Goal: Entertainment & Leisure: Consume media (video, audio)

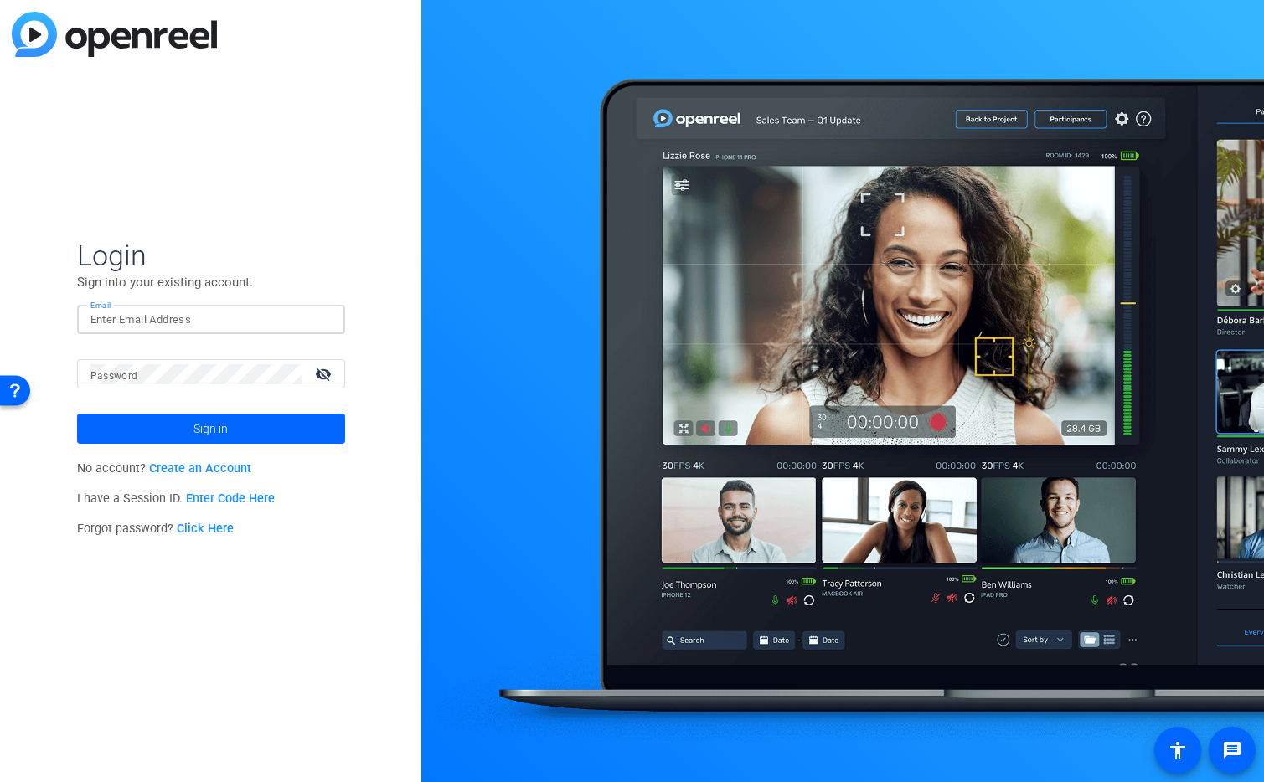
click at [312, 315] on img at bounding box center [318, 320] width 12 height 20
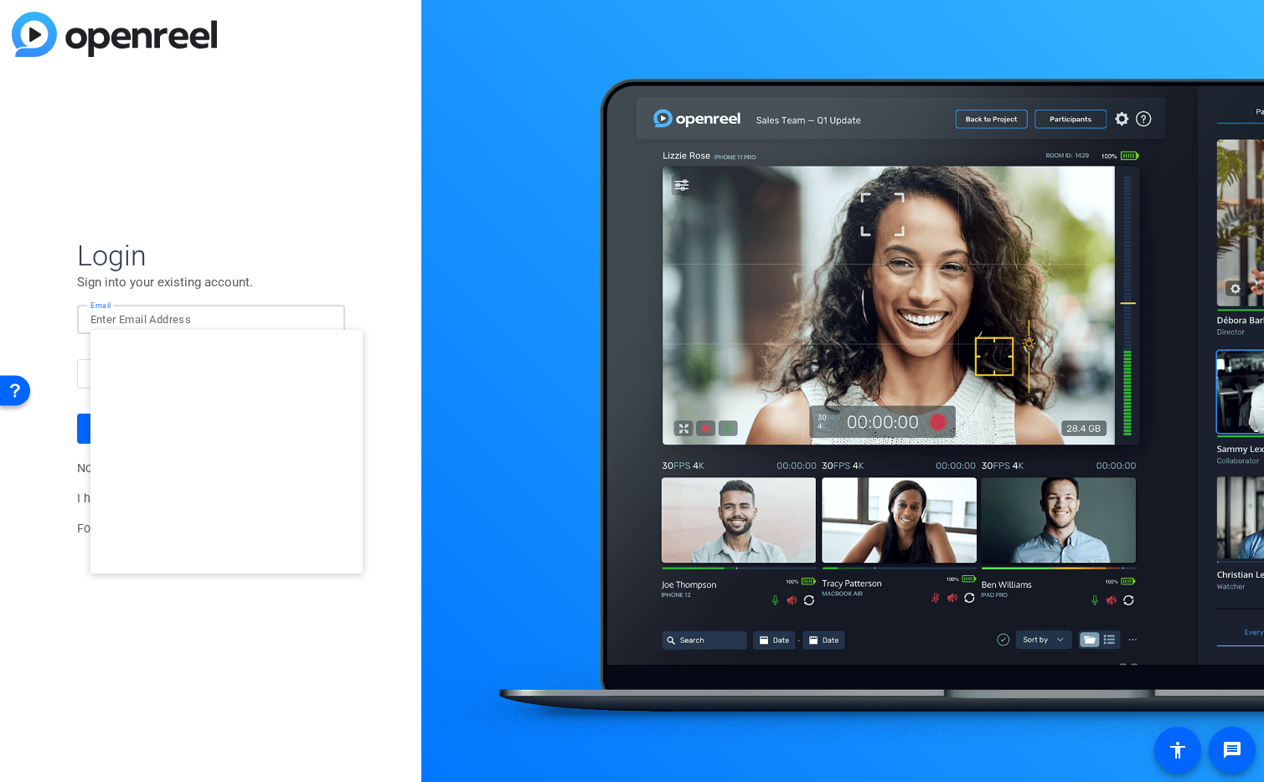
type input "studiosupport+1@openreel.com"
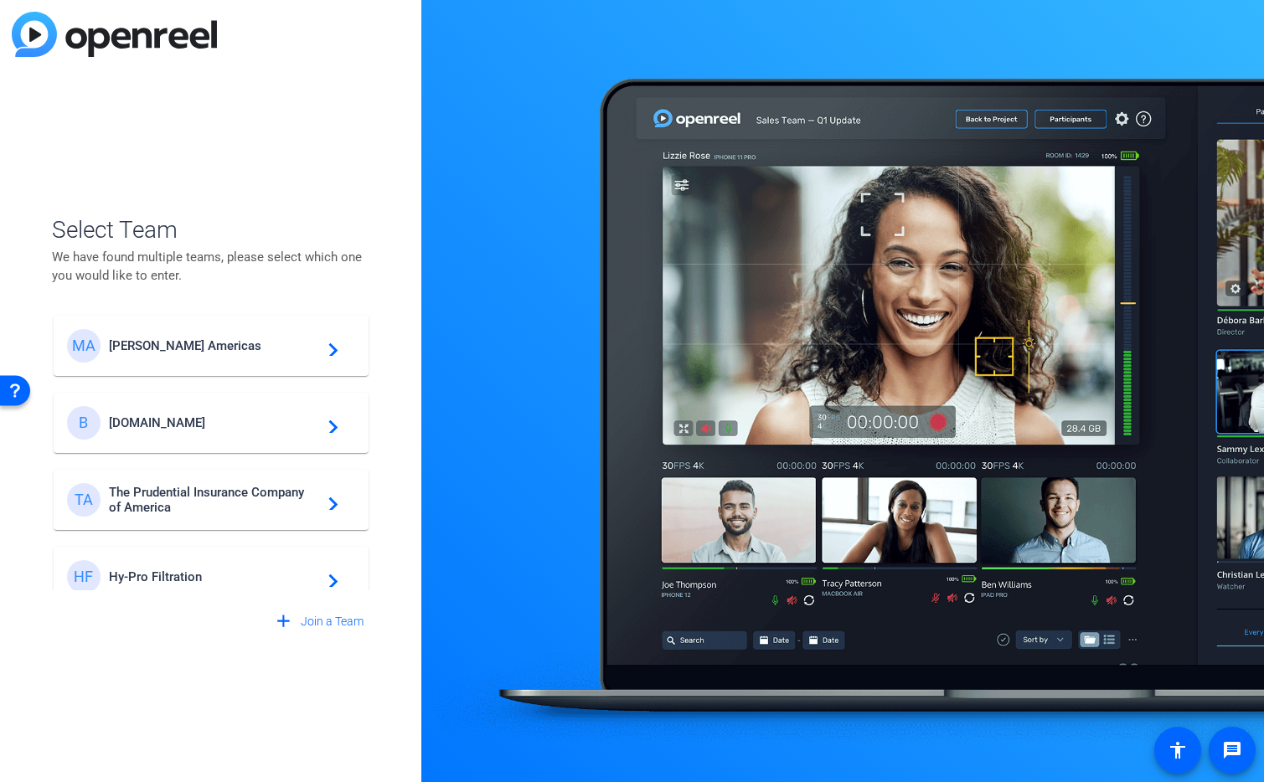
click at [293, 354] on div "MA Messer Americas navigate_next" at bounding box center [211, 346] width 288 height 34
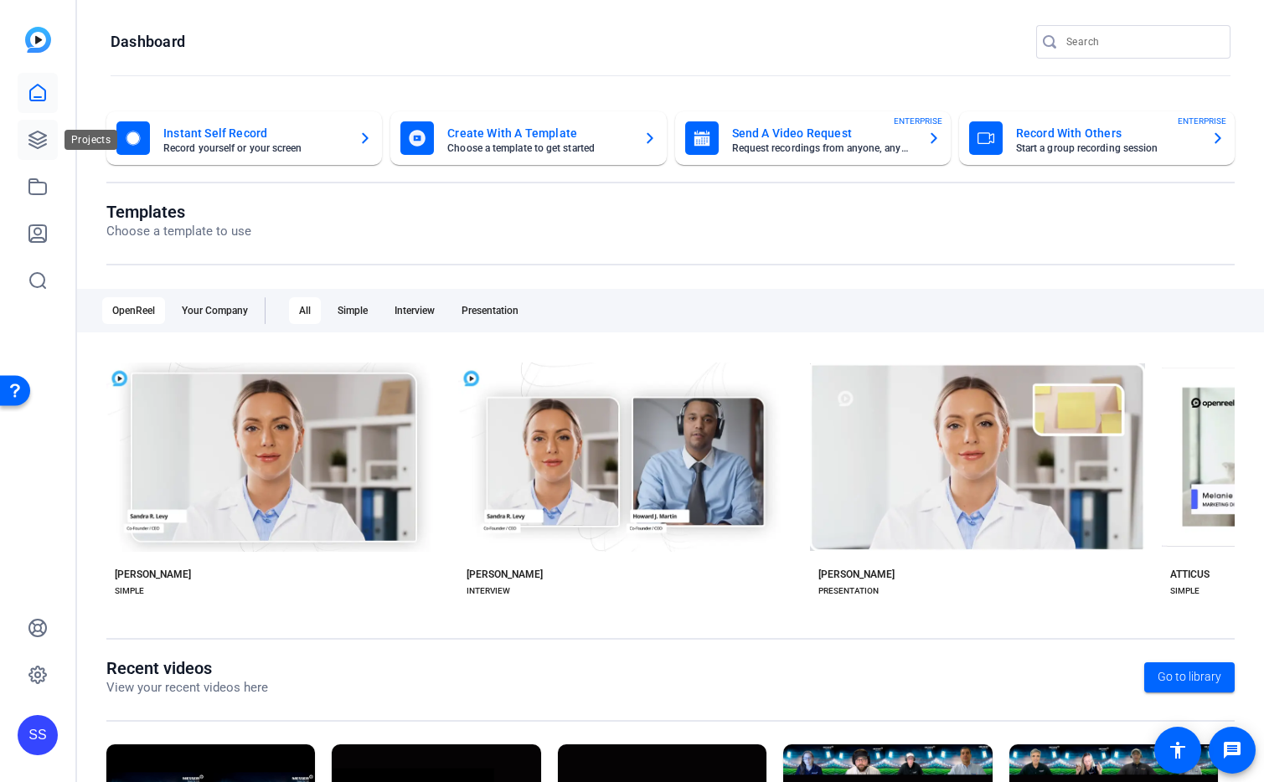
click at [23, 151] on link at bounding box center [38, 140] width 40 height 40
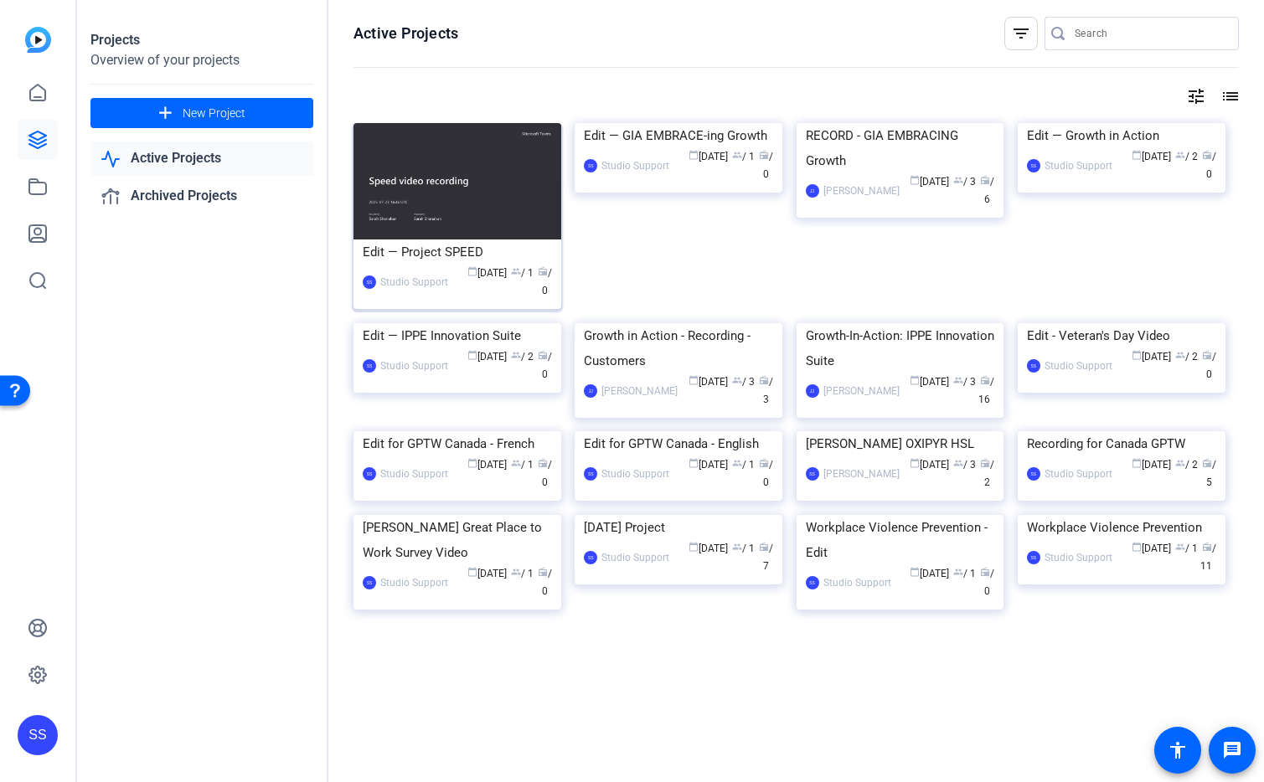
click at [510, 183] on img at bounding box center [458, 181] width 208 height 116
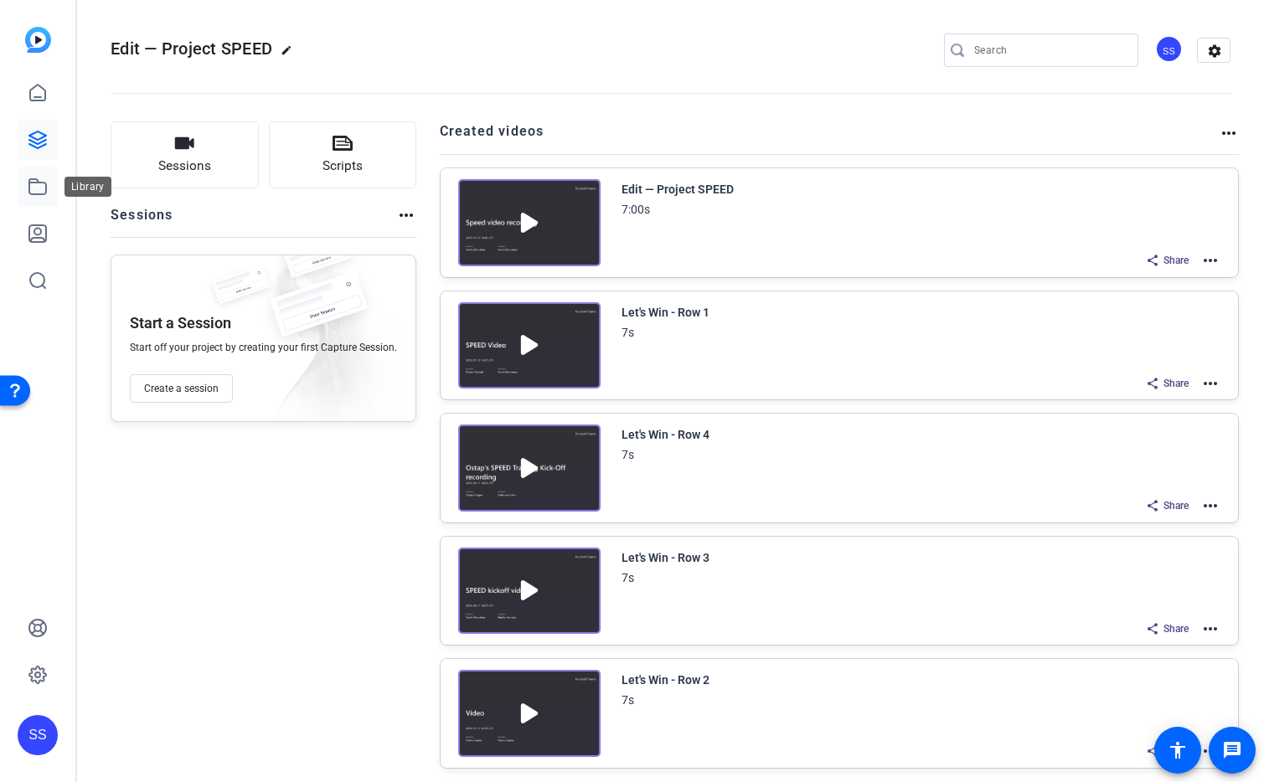
click at [39, 191] on icon at bounding box center [38, 187] width 20 height 20
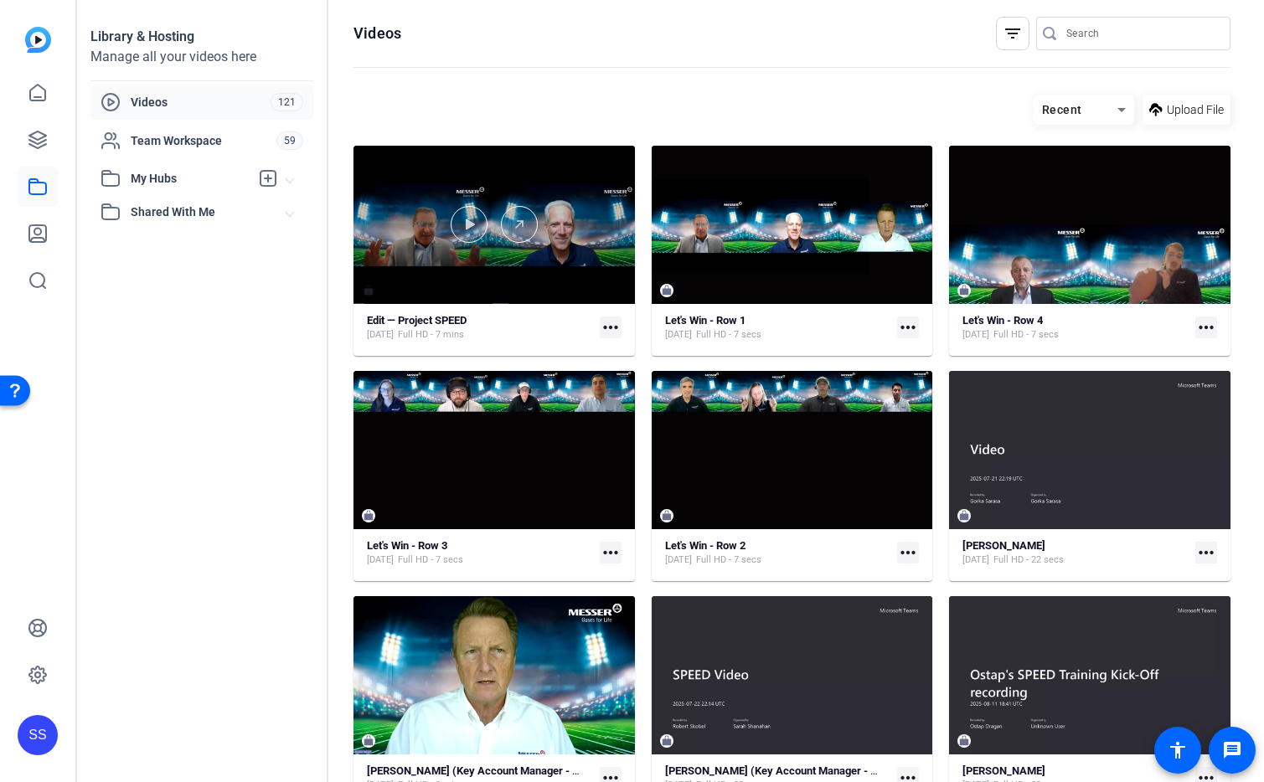
click at [416, 201] on div at bounding box center [494, 225] width 281 height 158
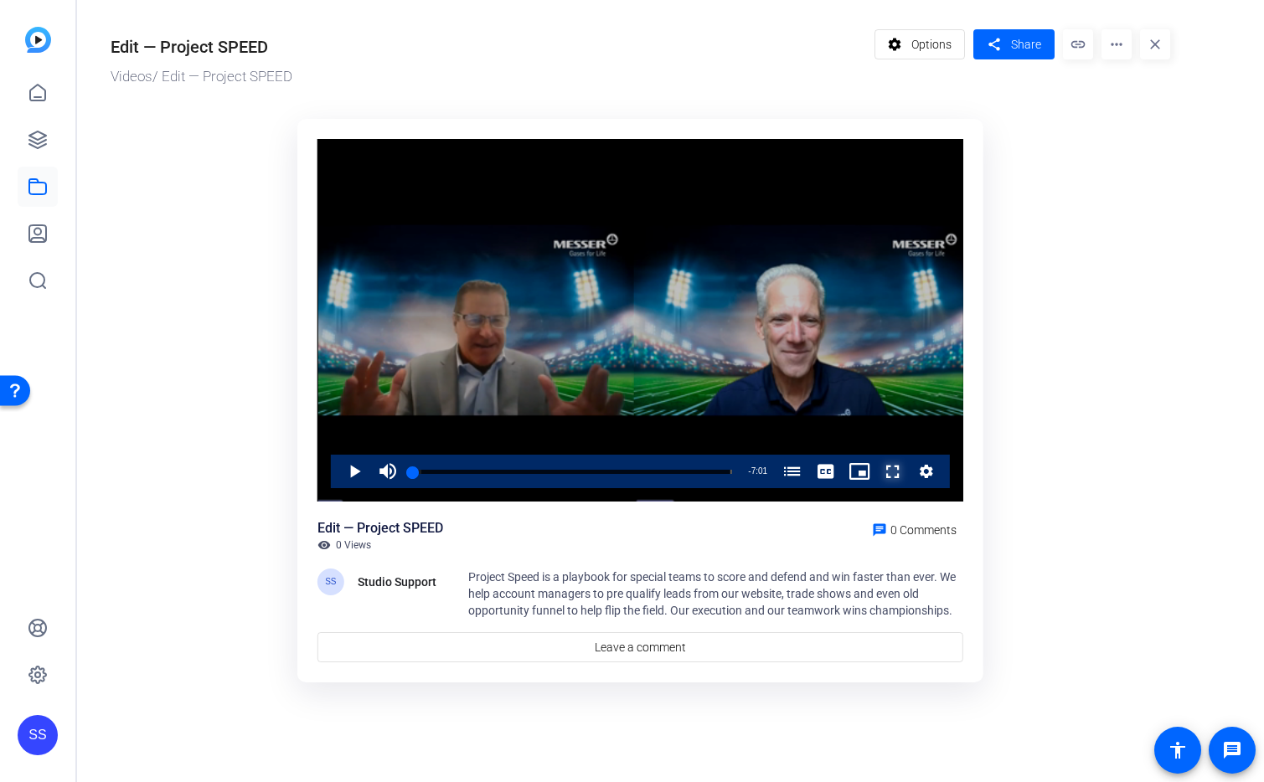
click at [876, 472] on span "Video Player" at bounding box center [876, 472] width 0 height 34
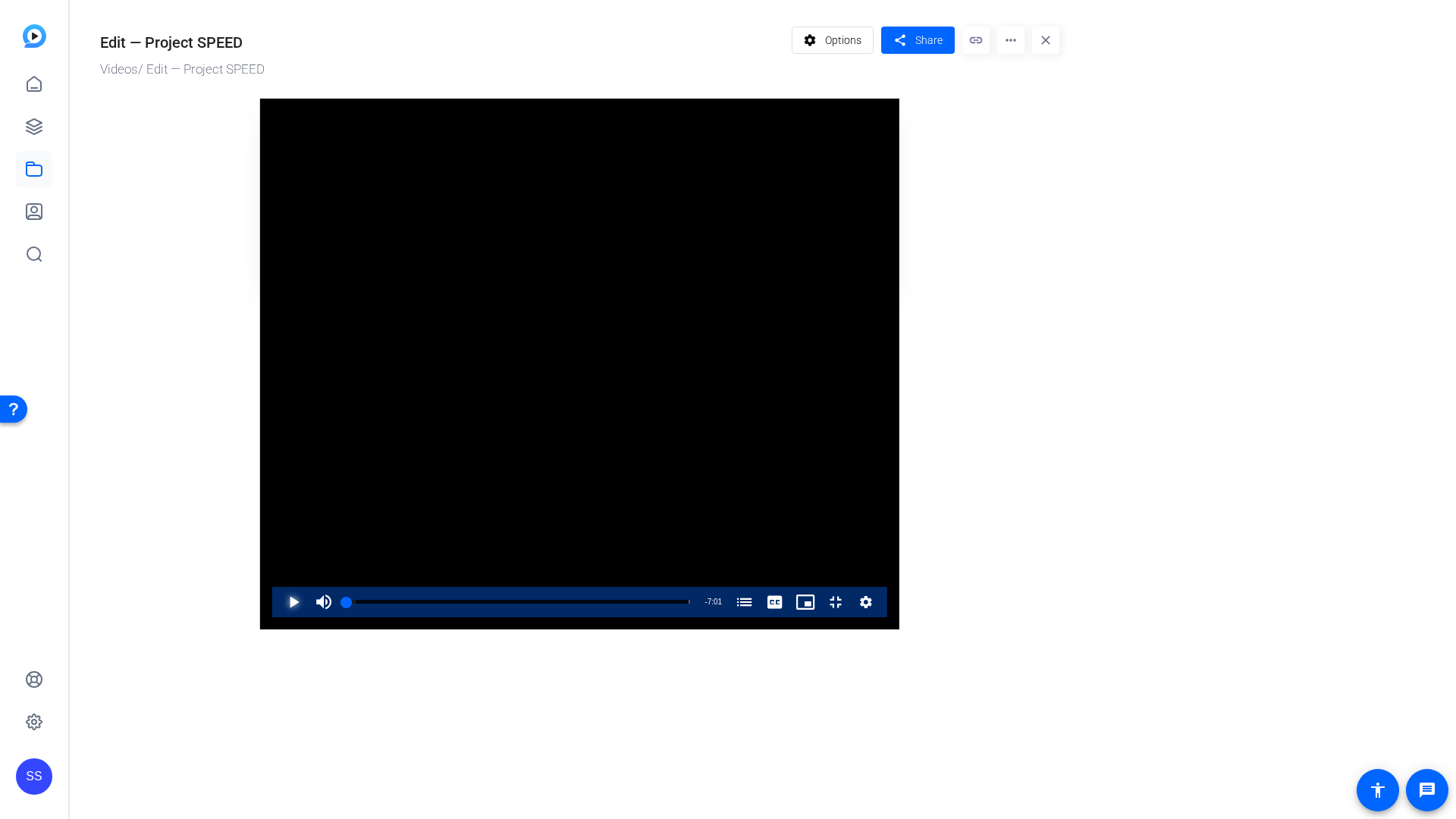
click at [278, 617] on span "Video Player" at bounding box center [278, 602] width 0 height 31
click at [820, 617] on span "Video Player" at bounding box center [820, 602] width 0 height 31
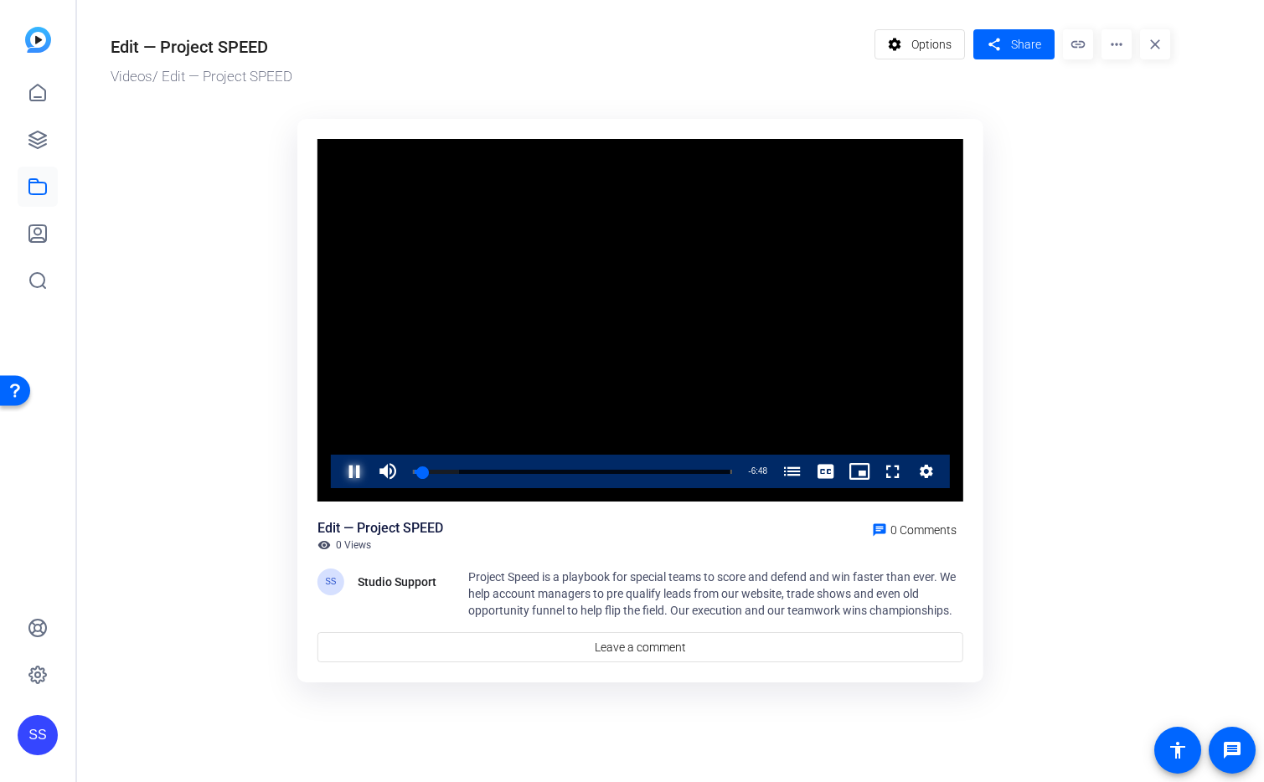
click at [338, 474] on span "Video Player" at bounding box center [338, 472] width 0 height 34
drag, startPoint x: 424, startPoint y: 471, endPoint x: 390, endPoint y: 471, distance: 34.3
click at [390, 471] on div "Play Unmute 0% Current Time 0:00 / Duration 7:01 Loaded : 14.42% 0:00 0:00 Proj…" at bounding box center [640, 472] width 619 height 34
click at [388, 472] on span "Video Player" at bounding box center [388, 472] width 34 height 34
click at [338, 476] on span "Video Player" at bounding box center [338, 472] width 0 height 34
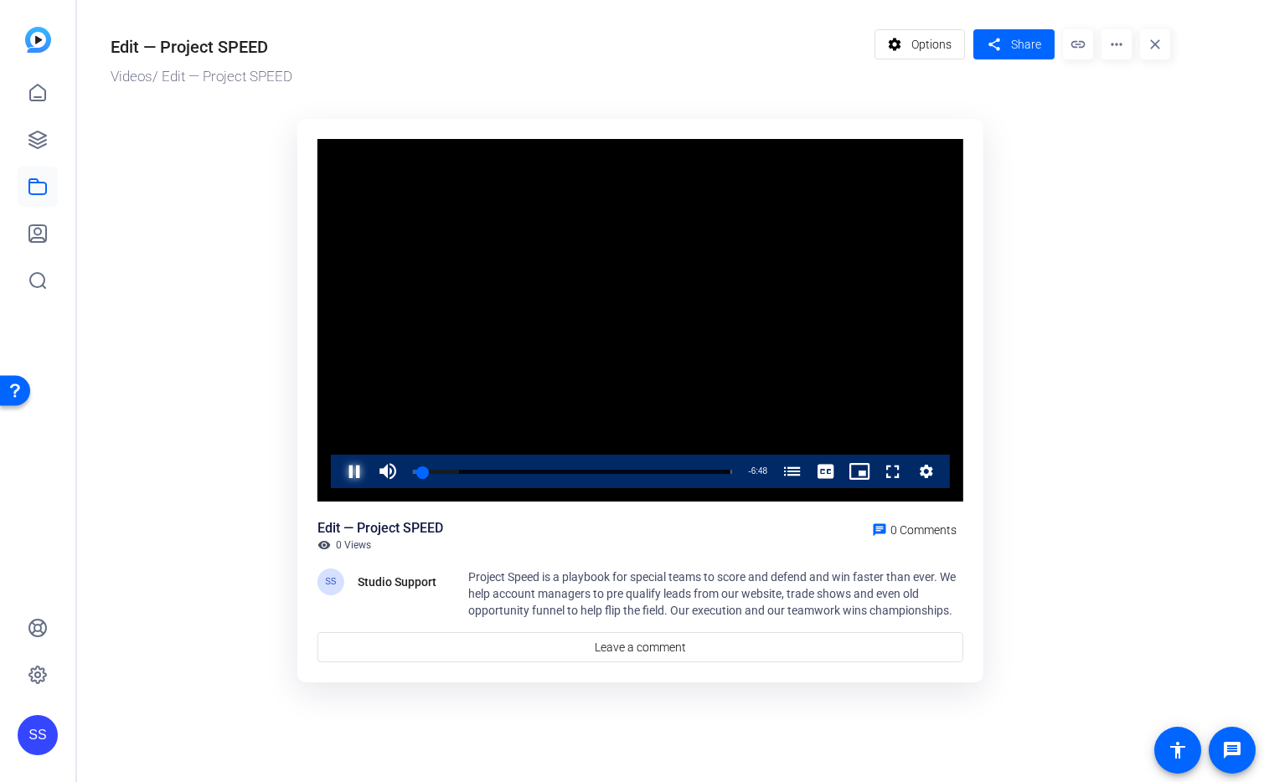
click at [338, 469] on span "Video Player" at bounding box center [338, 472] width 0 height 34
click at [338, 474] on span "Video Player" at bounding box center [338, 472] width 0 height 34
click at [338, 470] on span "Video Player" at bounding box center [338, 472] width 0 height 34
click at [338, 474] on span "Video Player" at bounding box center [338, 472] width 0 height 34
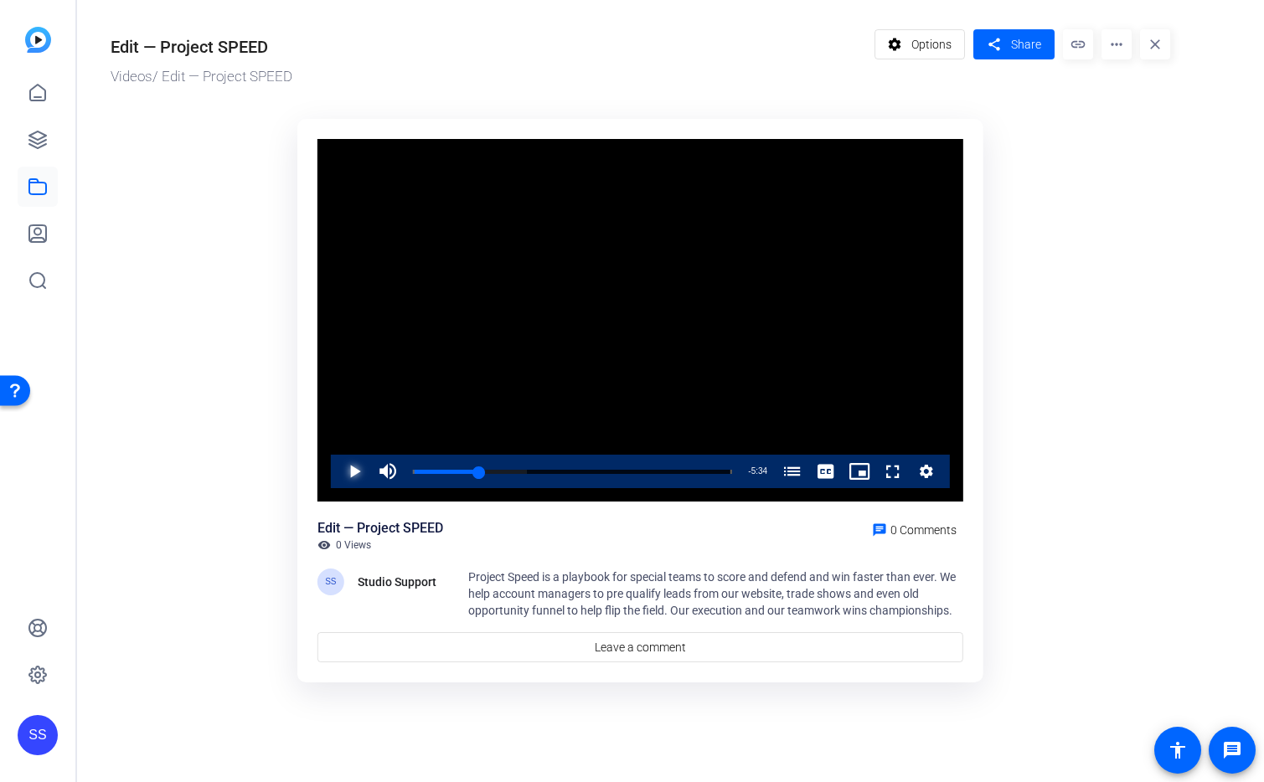
click at [338, 472] on span "Video Player" at bounding box center [338, 472] width 0 height 34
click at [489, 352] on video "Video Player" at bounding box center [641, 321] width 646 height 364
click at [495, 470] on div "1:49" at bounding box center [454, 472] width 83 height 4
click at [338, 467] on span "Video Player" at bounding box center [338, 472] width 0 height 34
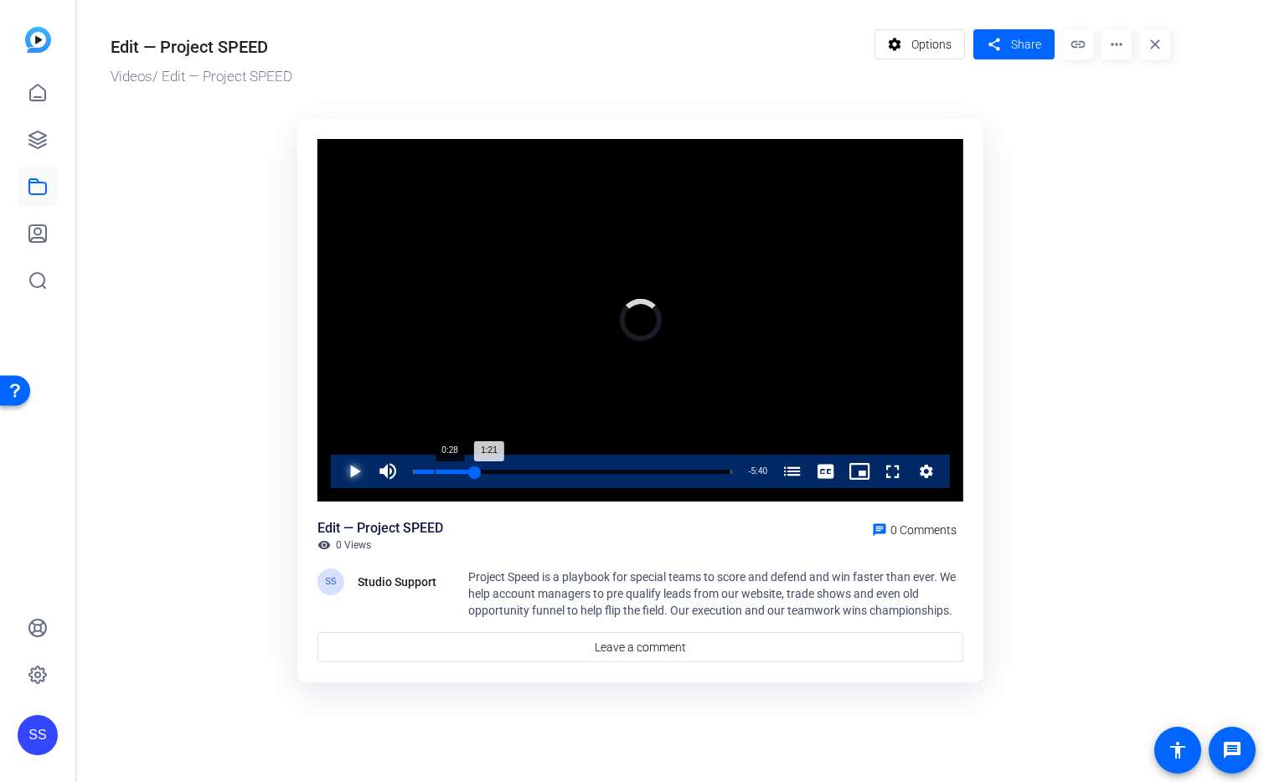
drag, startPoint x: 500, startPoint y: 472, endPoint x: 425, endPoint y: 466, distance: 75.7
click at [425, 466] on div "Loaded : 0.00% 0:28 1:21 Project Speed: The Messer Team (00:00)" at bounding box center [573, 472] width 336 height 34
drag, startPoint x: 426, startPoint y: 472, endPoint x: 390, endPoint y: 477, distance: 36.4
click at [390, 477] on div "Play Unmute 0% Current Time 0:12 / Duration 7:01 Loaded : 0.00% 0:00 0:12 Proje…" at bounding box center [640, 472] width 619 height 34
click at [392, 473] on span "Video Player" at bounding box center [388, 472] width 34 height 34
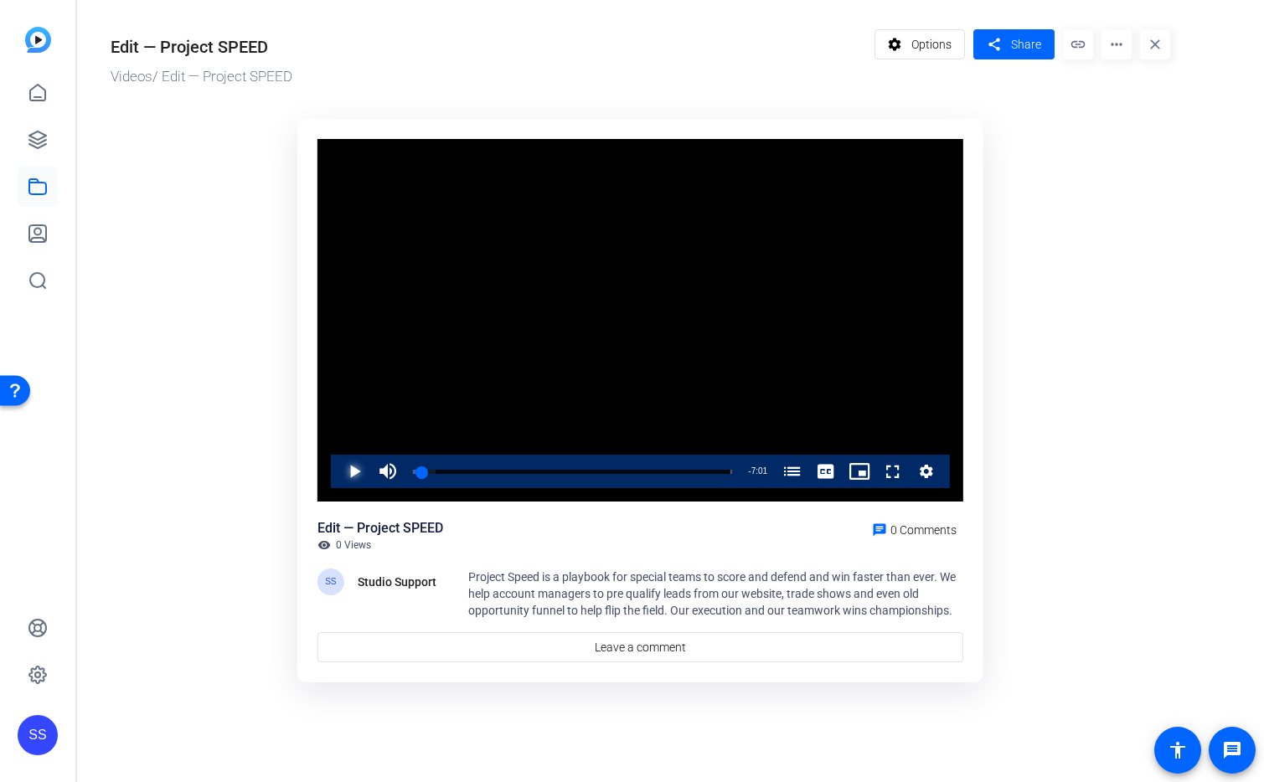
click at [338, 467] on span "Video Player" at bounding box center [338, 472] width 0 height 34
click at [338, 468] on span "Video Player" at bounding box center [338, 472] width 0 height 34
click at [338, 471] on span "Video Player" at bounding box center [338, 472] width 0 height 34
click at [338, 483] on span "Video Player" at bounding box center [338, 472] width 0 height 34
click at [417, 474] on div "0:06" at bounding box center [415, 472] width 5 height 4
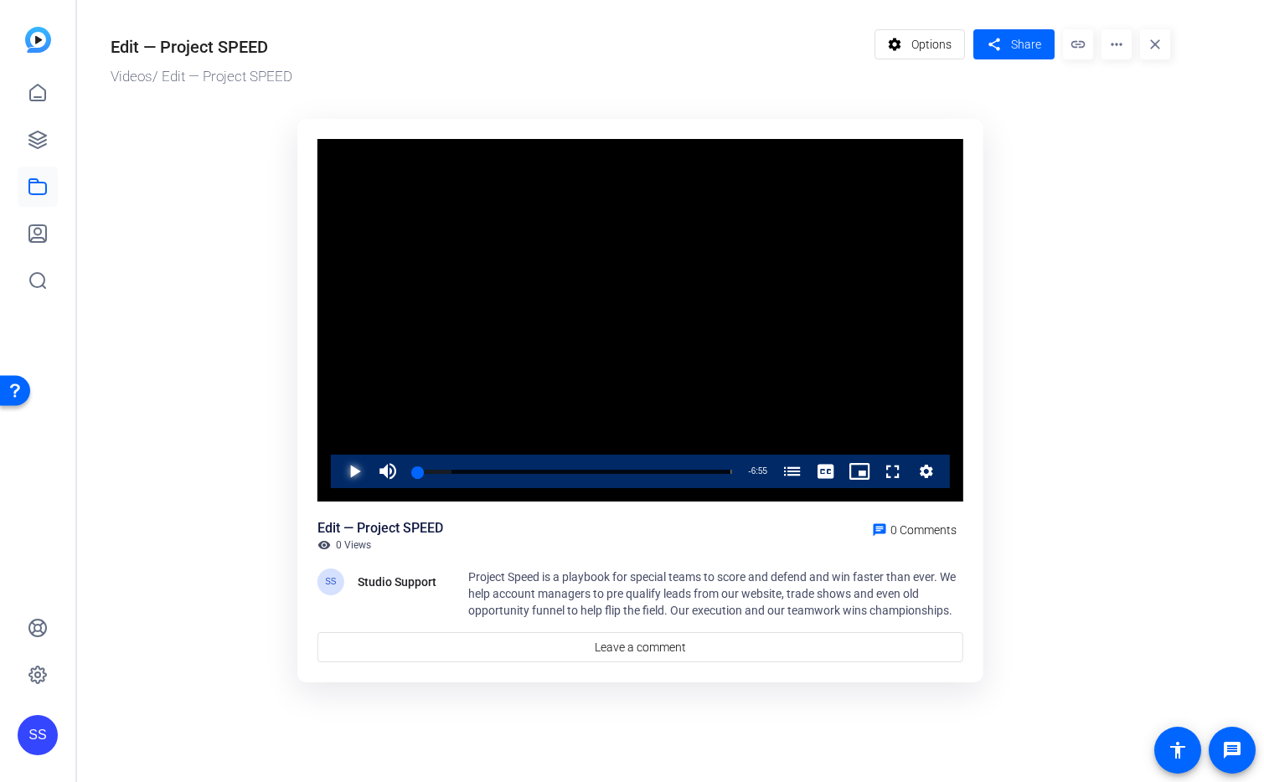
click at [338, 471] on span "Video Player" at bounding box center [338, 472] width 0 height 34
click at [338, 472] on span "Video Player" at bounding box center [338, 472] width 0 height 34
click at [468, 470] on div "1:12" at bounding box center [440, 472] width 55 height 4
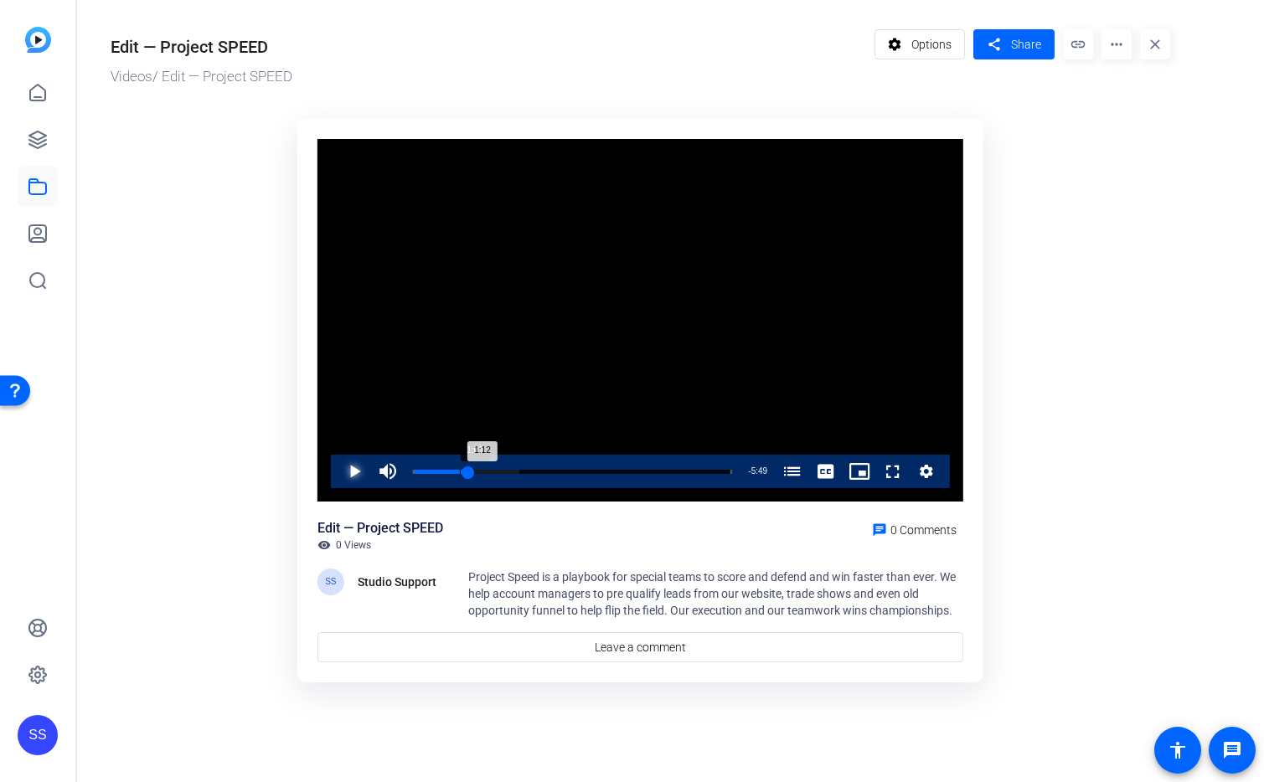
click at [459, 471] on div "1:12" at bounding box center [440, 472] width 55 height 4
drag, startPoint x: 462, startPoint y: 472, endPoint x: 471, endPoint y: 473, distance: 8.5
click at [471, 473] on div "1:16" at bounding box center [442, 472] width 59 height 4
click at [338, 471] on span "Video Player" at bounding box center [338, 472] width 0 height 34
click at [338, 476] on span "Video Player" at bounding box center [338, 472] width 0 height 34
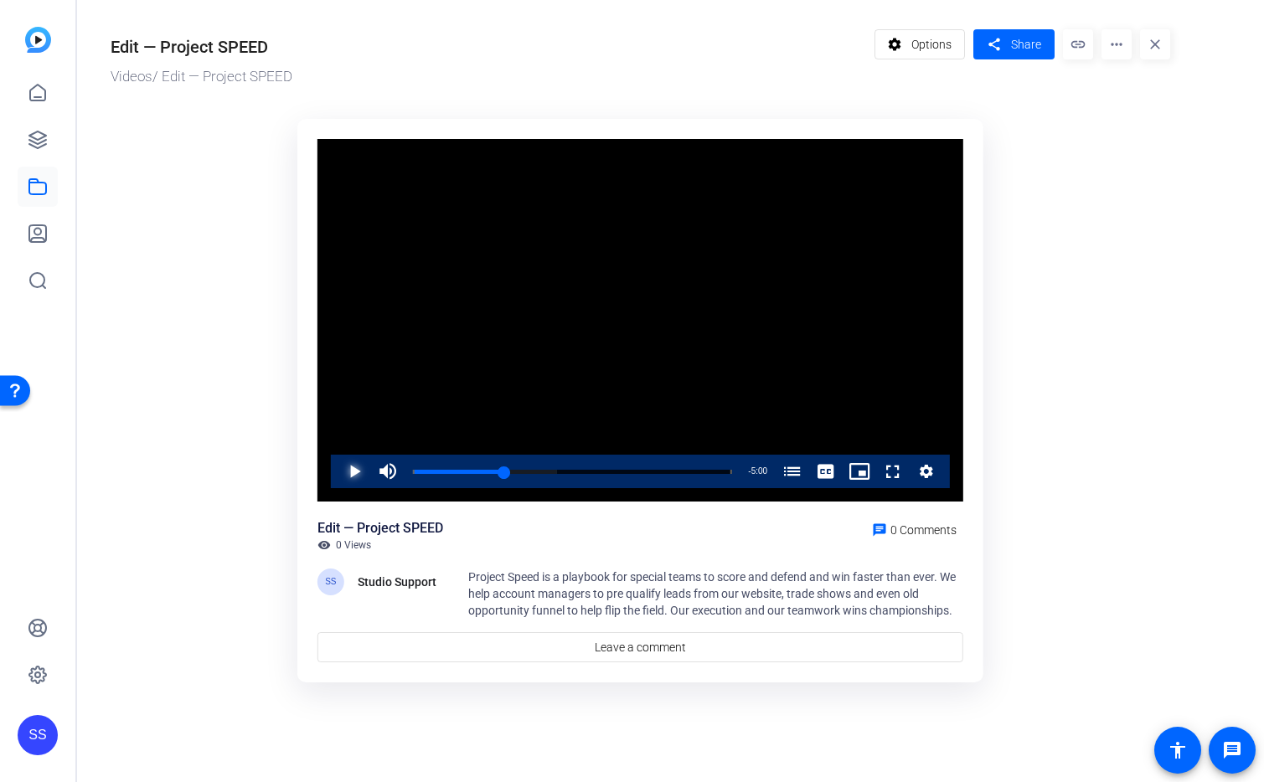
click at [338, 465] on span "Video Player" at bounding box center [338, 472] width 0 height 34
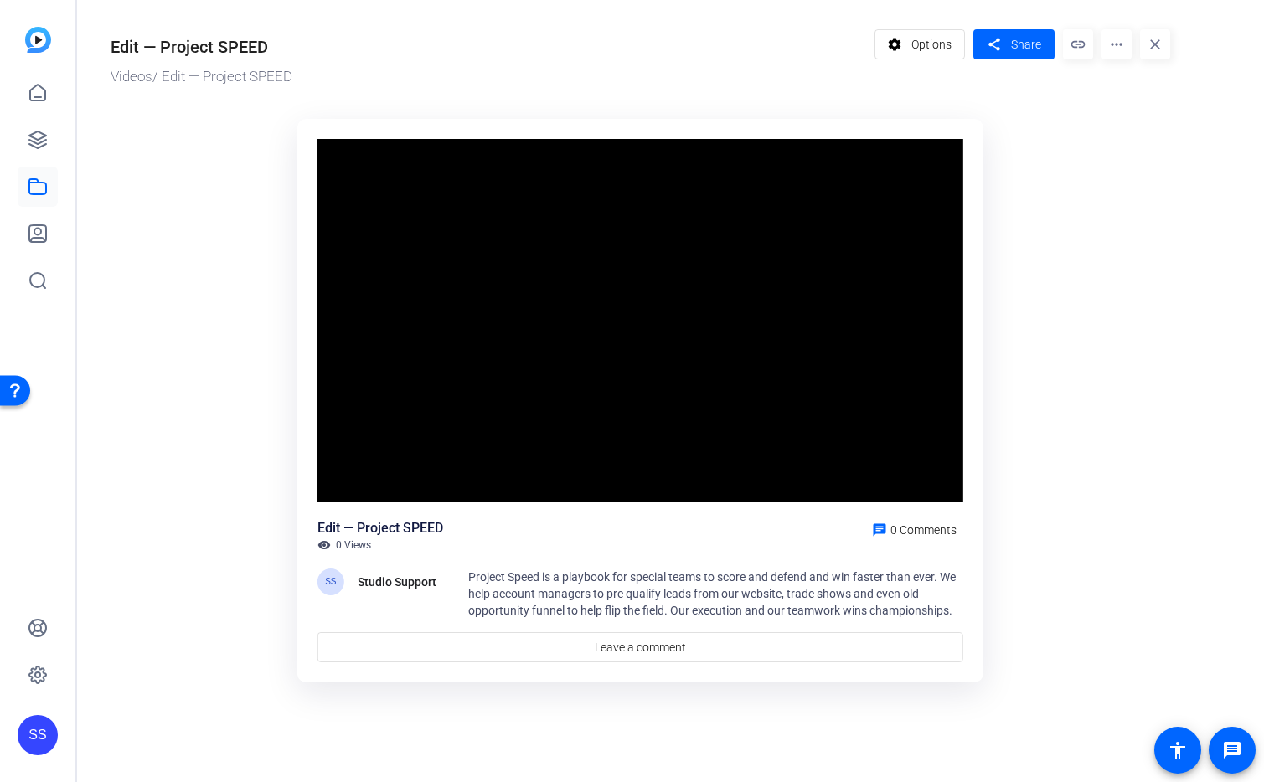
click at [359, 448] on video "Video Player" at bounding box center [641, 321] width 646 height 364
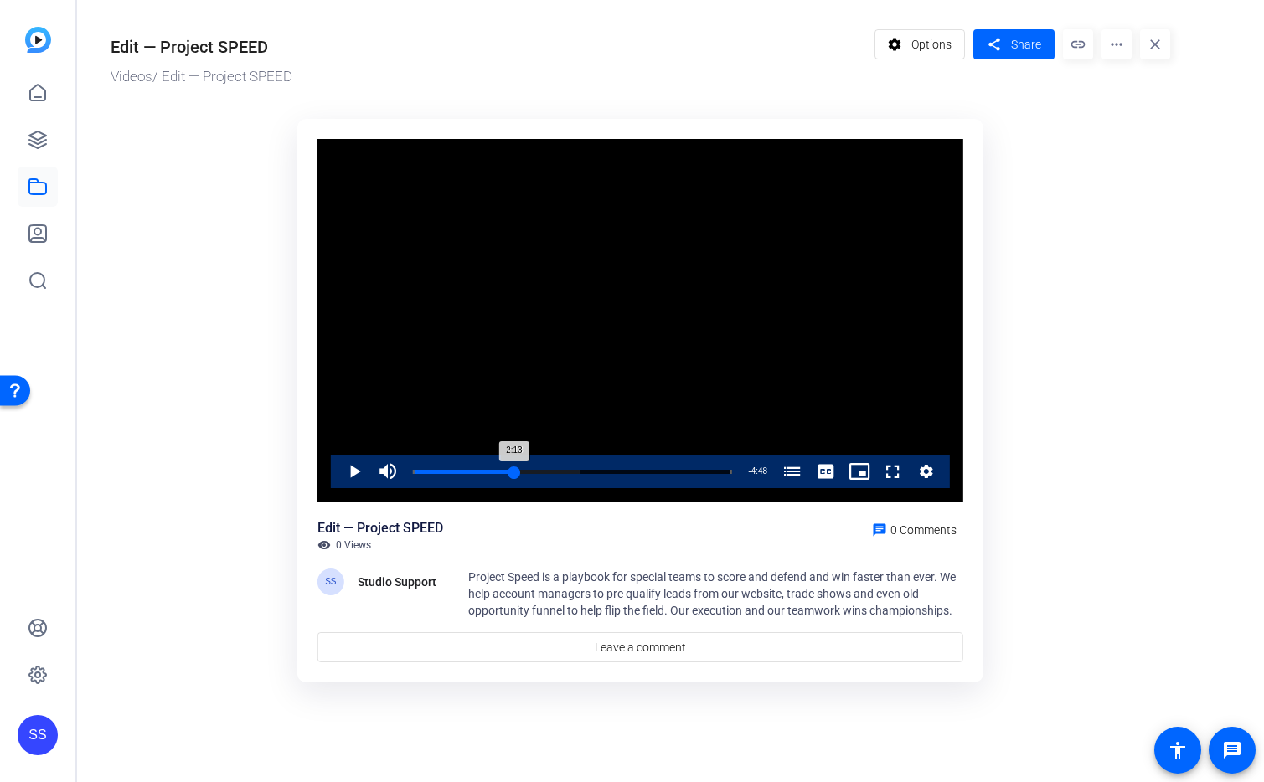
drag, startPoint x: 529, startPoint y: 472, endPoint x: 514, endPoint y: 470, distance: 15.3
click at [514, 470] on div "2:13" at bounding box center [463, 472] width 101 height 4
click at [338, 478] on span "Video Player" at bounding box center [338, 472] width 0 height 34
click at [338, 474] on span "Video Player" at bounding box center [338, 472] width 0 height 34
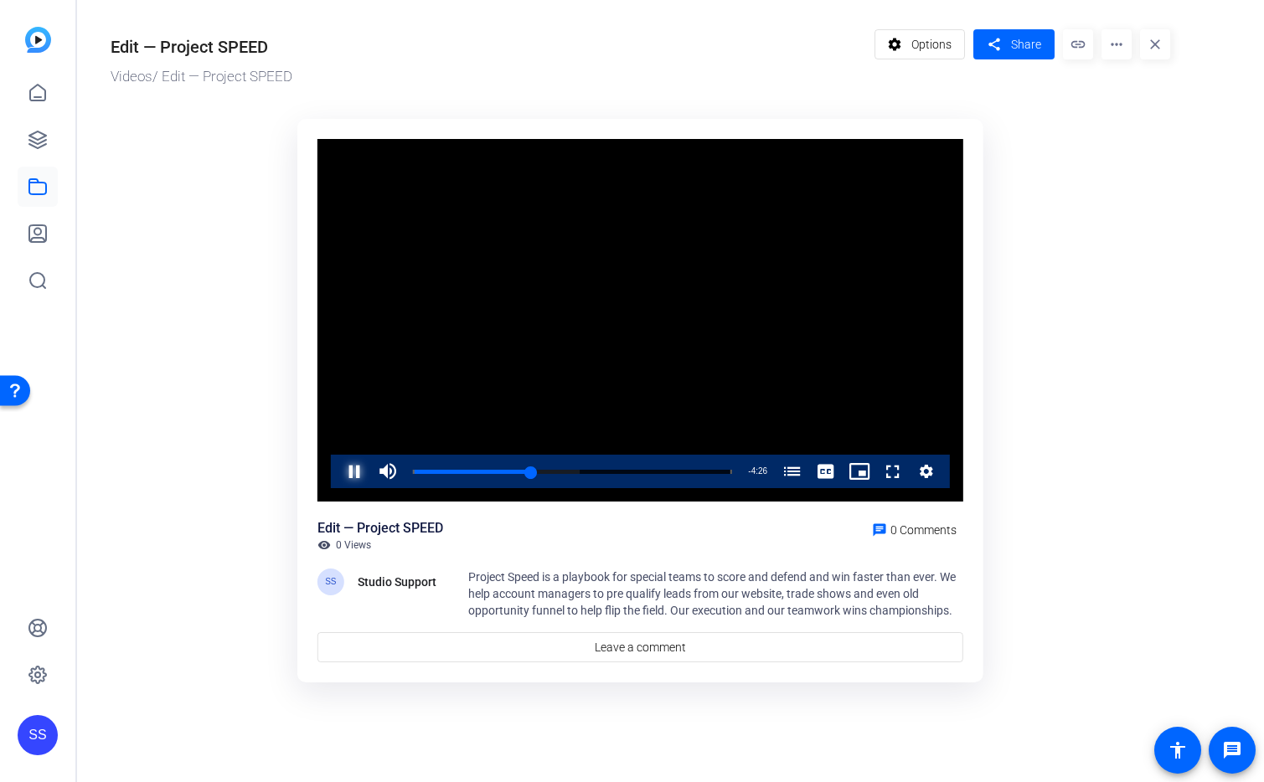
click at [338, 471] on span "Video Player" at bounding box center [338, 472] width 0 height 34
click at [522, 471] on div "2:25" at bounding box center [468, 472] width 111 height 4
click at [338, 475] on span "Video Player" at bounding box center [338, 472] width 0 height 34
click at [338, 477] on span "Video Player" at bounding box center [338, 472] width 0 height 34
click at [338, 472] on span "Video Player" at bounding box center [338, 472] width 0 height 34
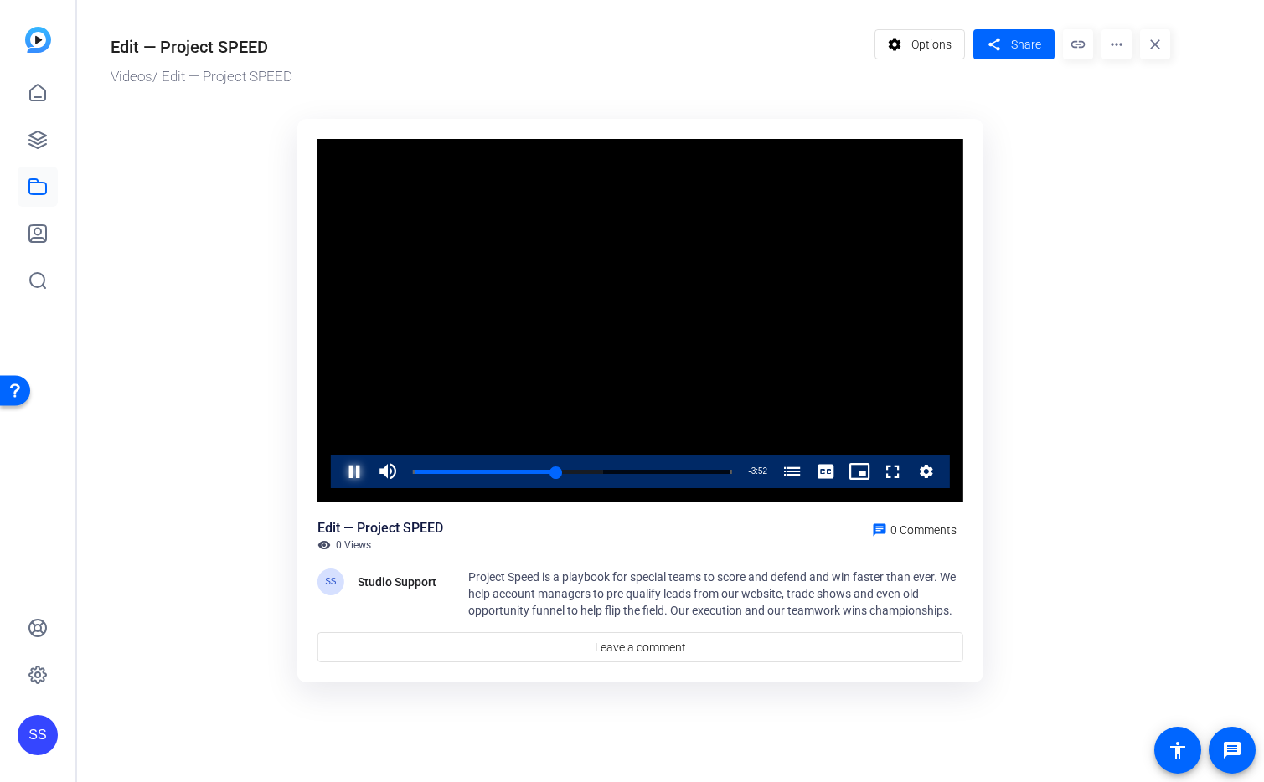
click at [338, 469] on span "Video Player" at bounding box center [338, 472] width 0 height 34
click at [338, 472] on span "Video Player" at bounding box center [338, 472] width 0 height 34
click at [338, 471] on span "Video Player" at bounding box center [338, 472] width 0 height 34
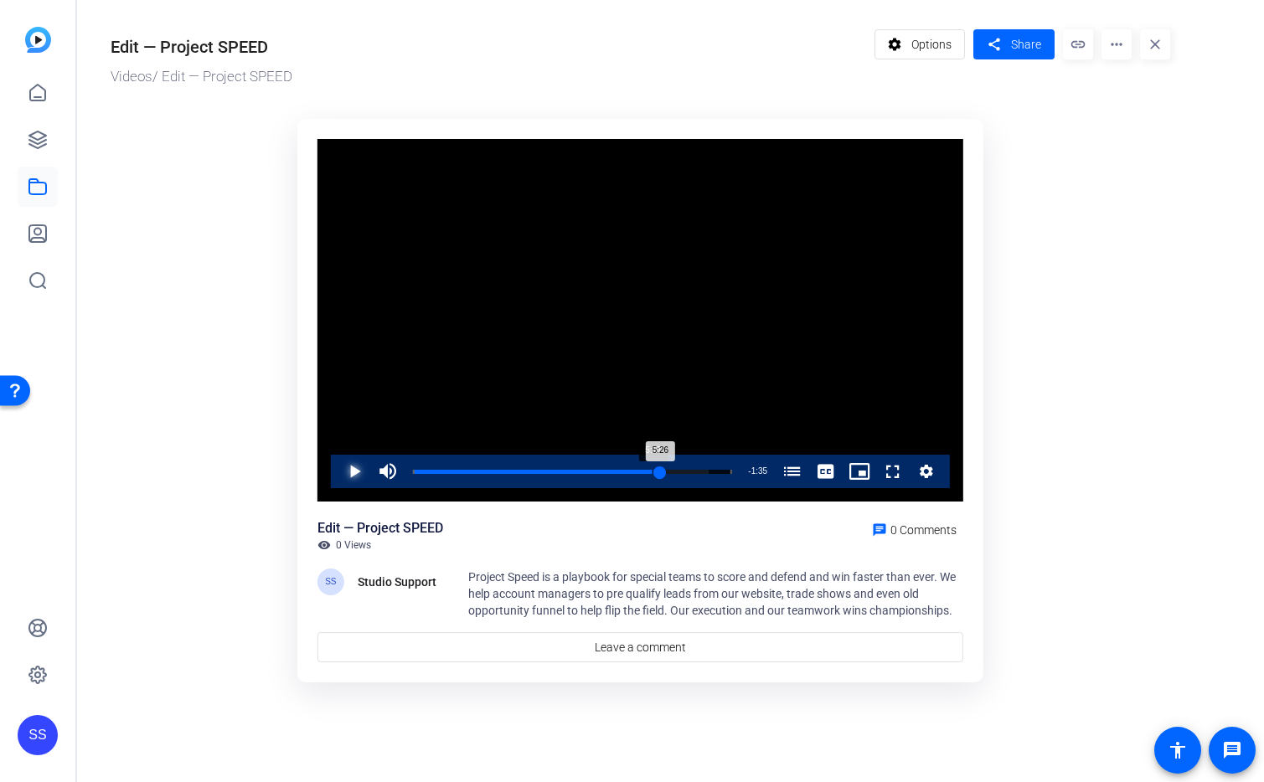
click at [653, 471] on div "5:26" at bounding box center [536, 472] width 247 height 4
click at [653, 470] on div "5:18" at bounding box center [533, 472] width 240 height 4
click at [338, 471] on span "Video Player" at bounding box center [338, 472] width 0 height 34
click at [338, 470] on span "Video Player" at bounding box center [338, 472] width 0 height 34
click at [47, 151] on link at bounding box center [38, 140] width 40 height 40
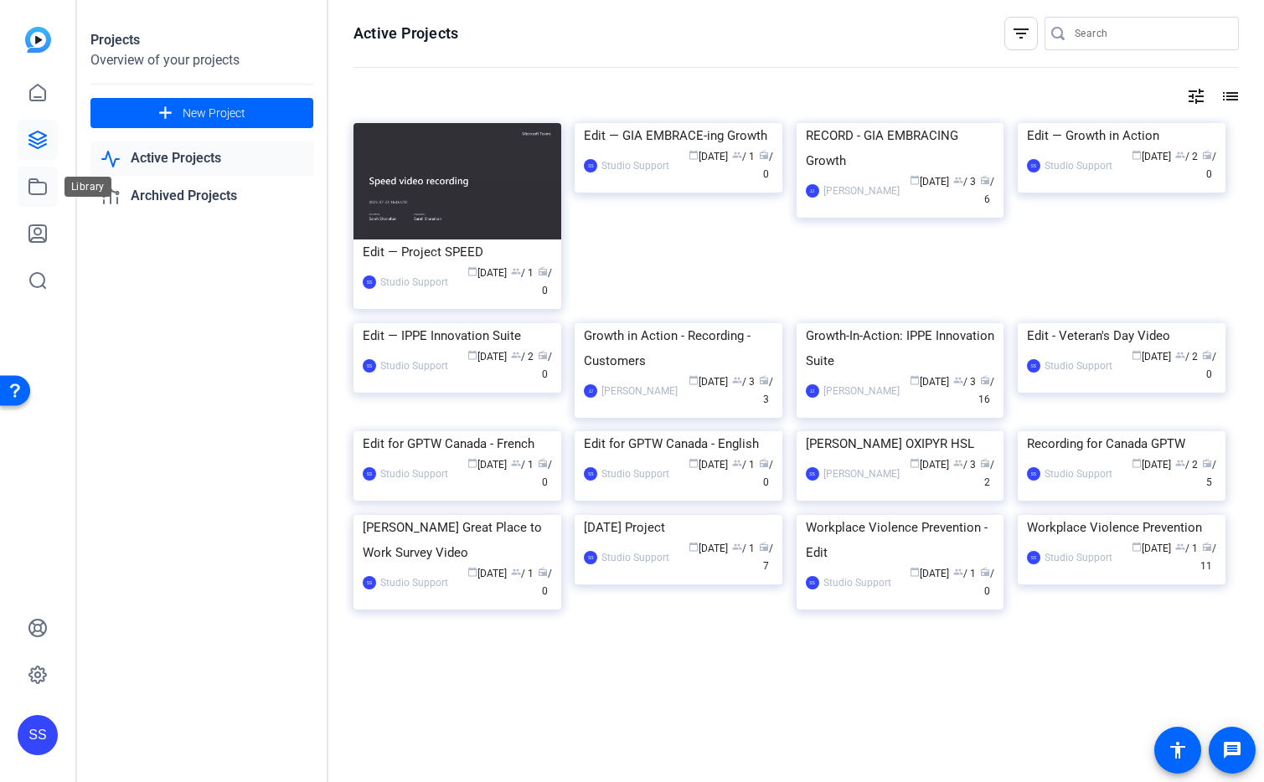
click at [29, 186] on icon at bounding box center [37, 186] width 17 height 15
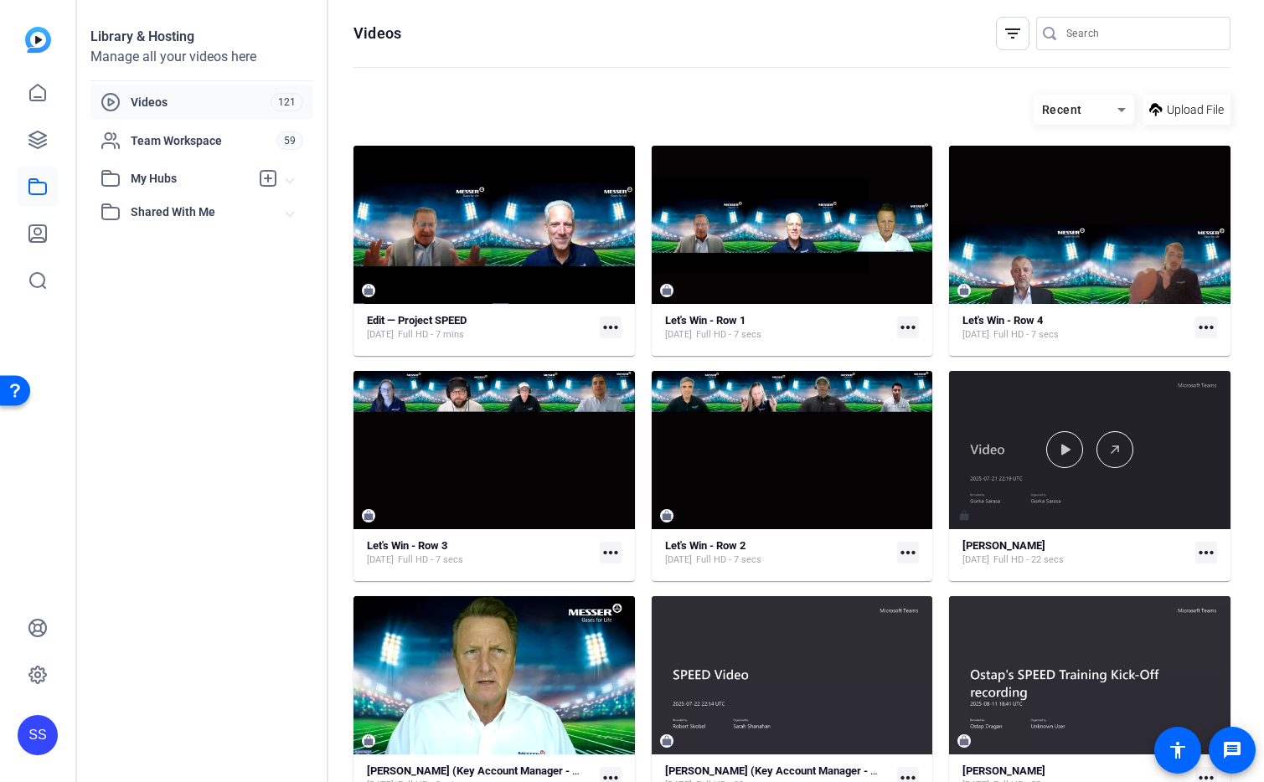
click at [1143, 483] on div at bounding box center [1089, 450] width 281 height 158
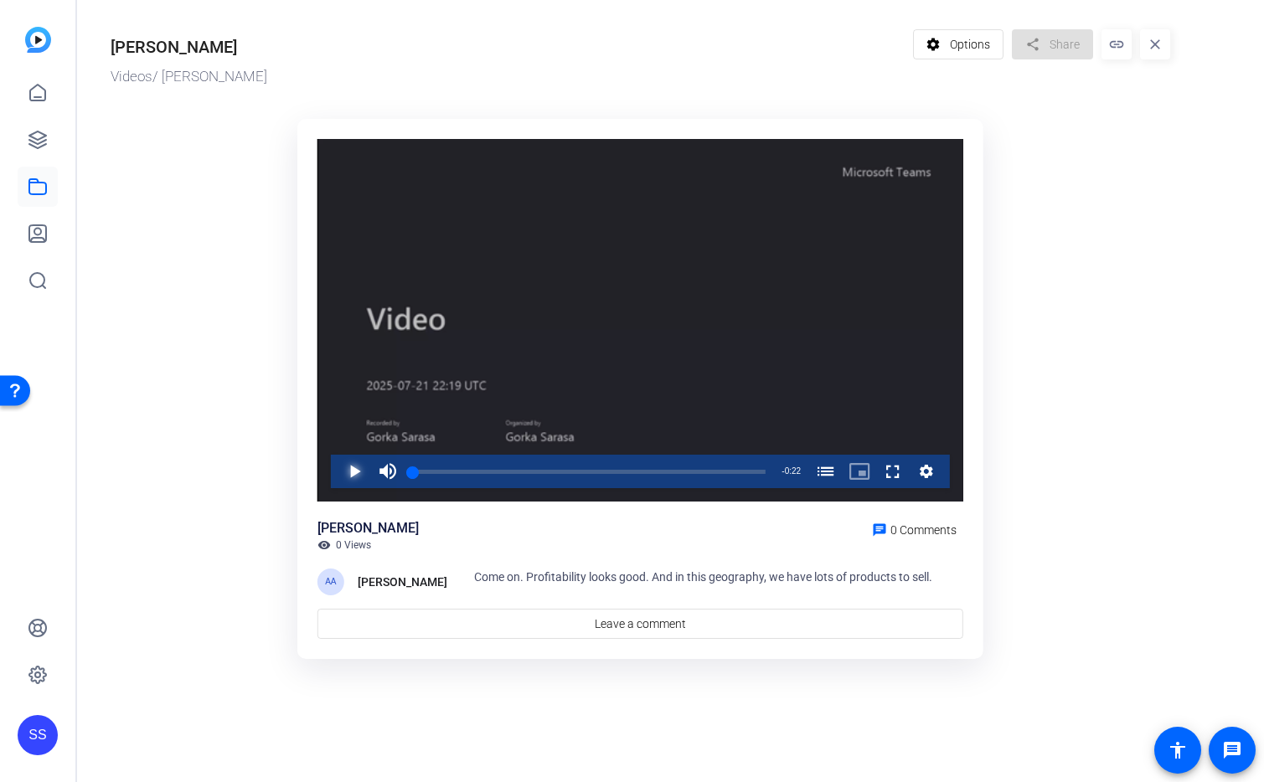
click at [338, 468] on span "Video Player" at bounding box center [338, 472] width 0 height 34
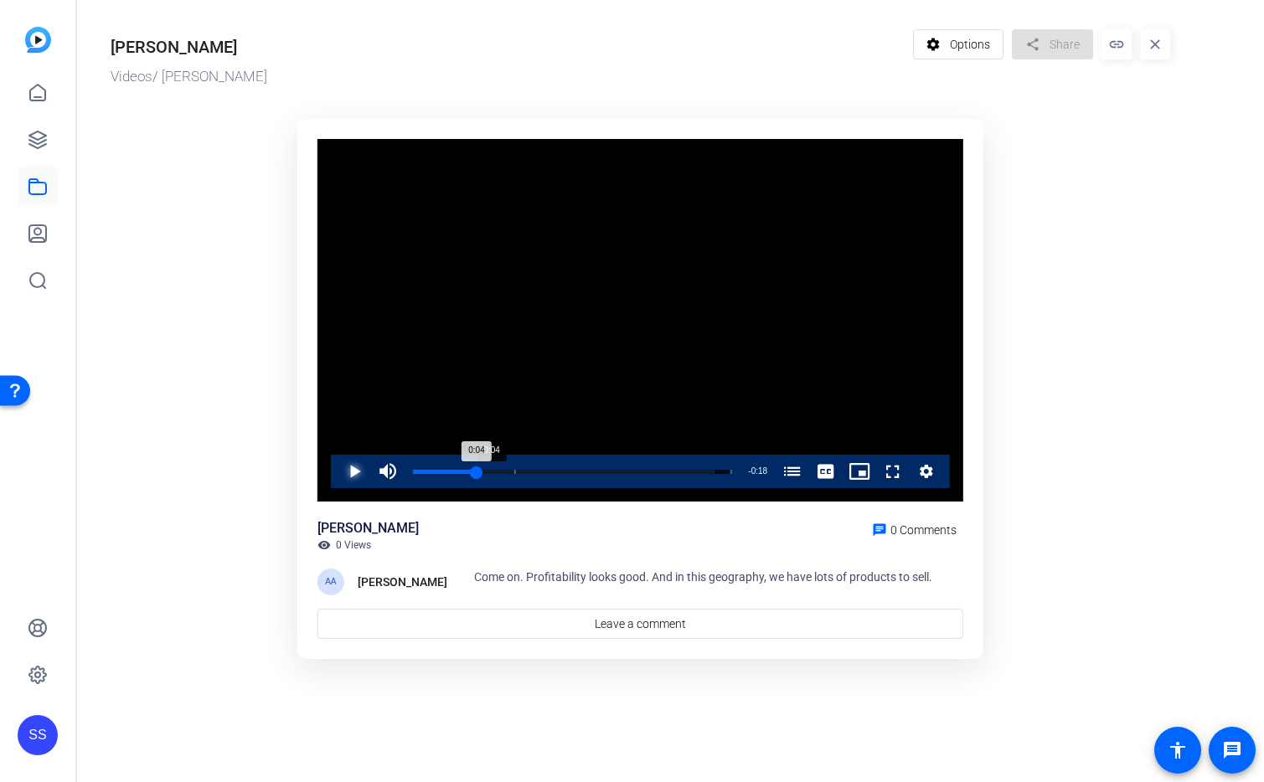
click at [477, 472] on div "Loaded : 94.66% 0:04 0:04 Employees' morale (00:07)" at bounding box center [572, 472] width 319 height 4
click at [338, 466] on span "Video Player" at bounding box center [338, 472] width 0 height 34
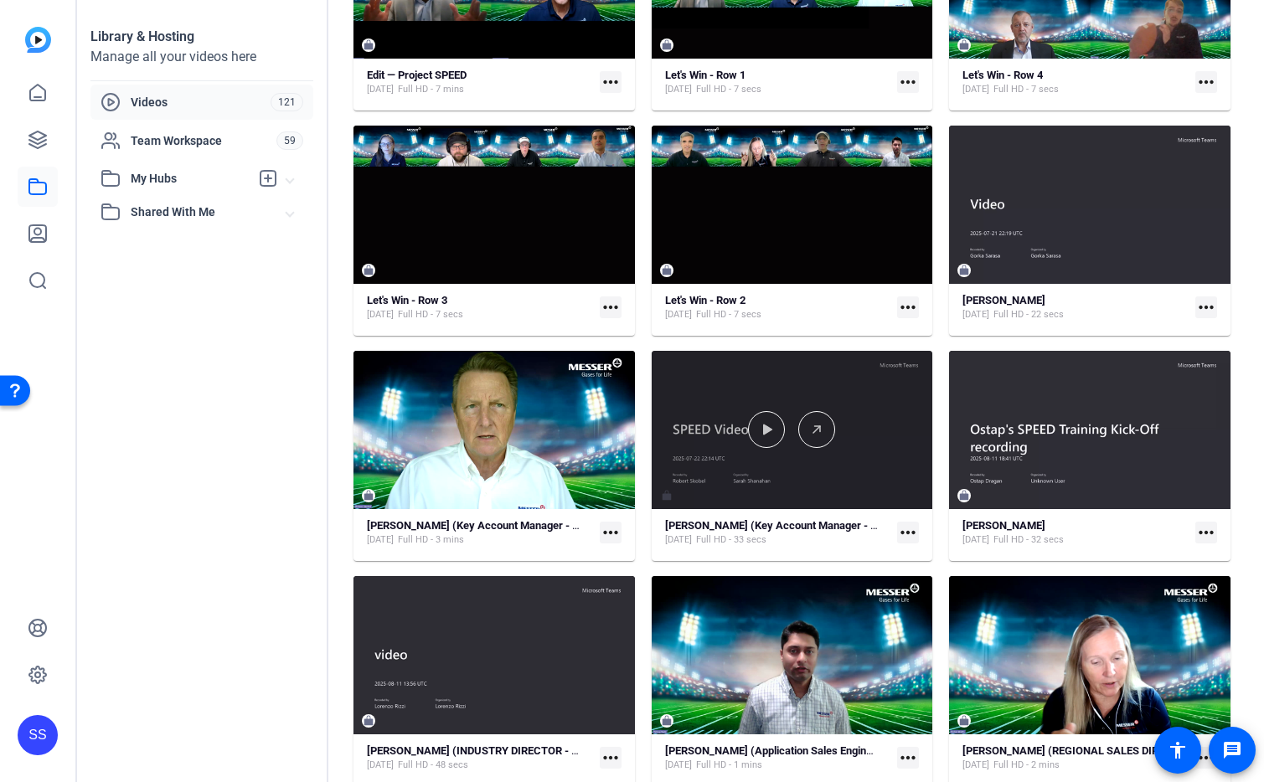
scroll to position [250, 0]
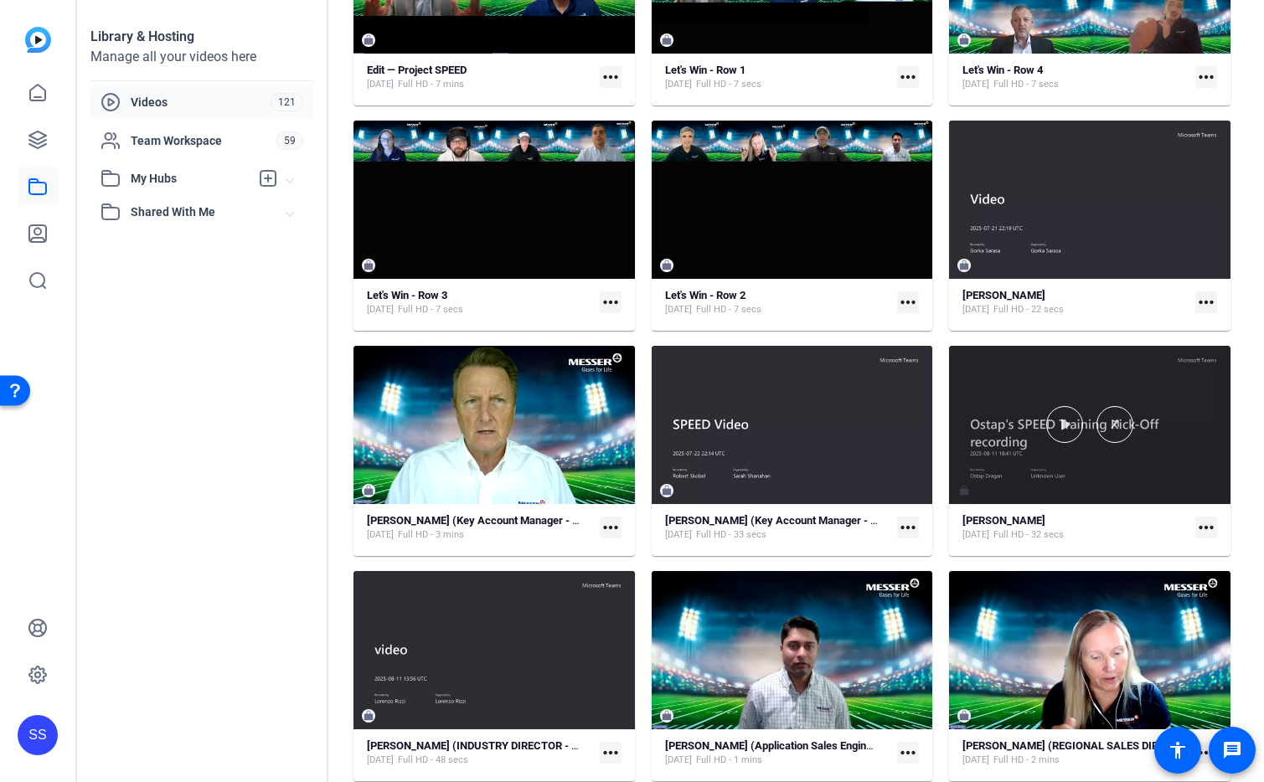
click at [994, 400] on div at bounding box center [1089, 425] width 281 height 158
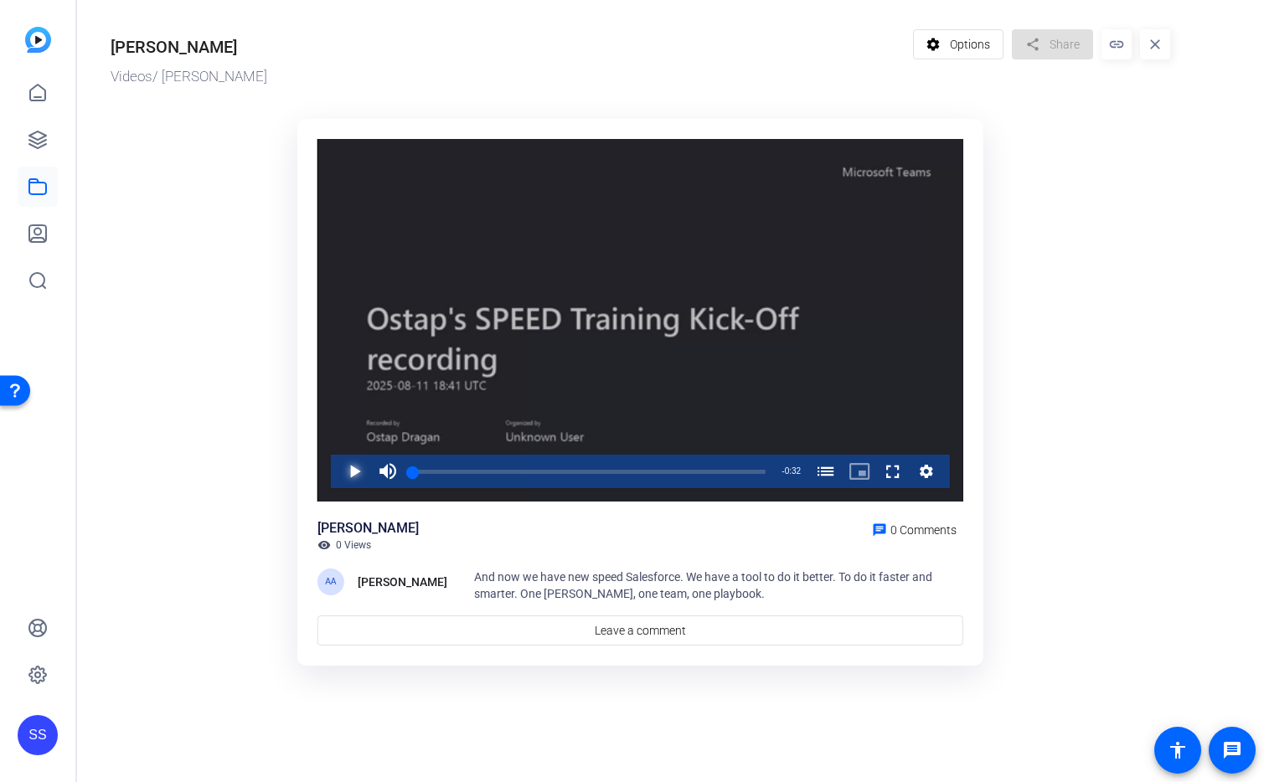
click at [338, 474] on span "Video Player" at bounding box center [338, 472] width 0 height 34
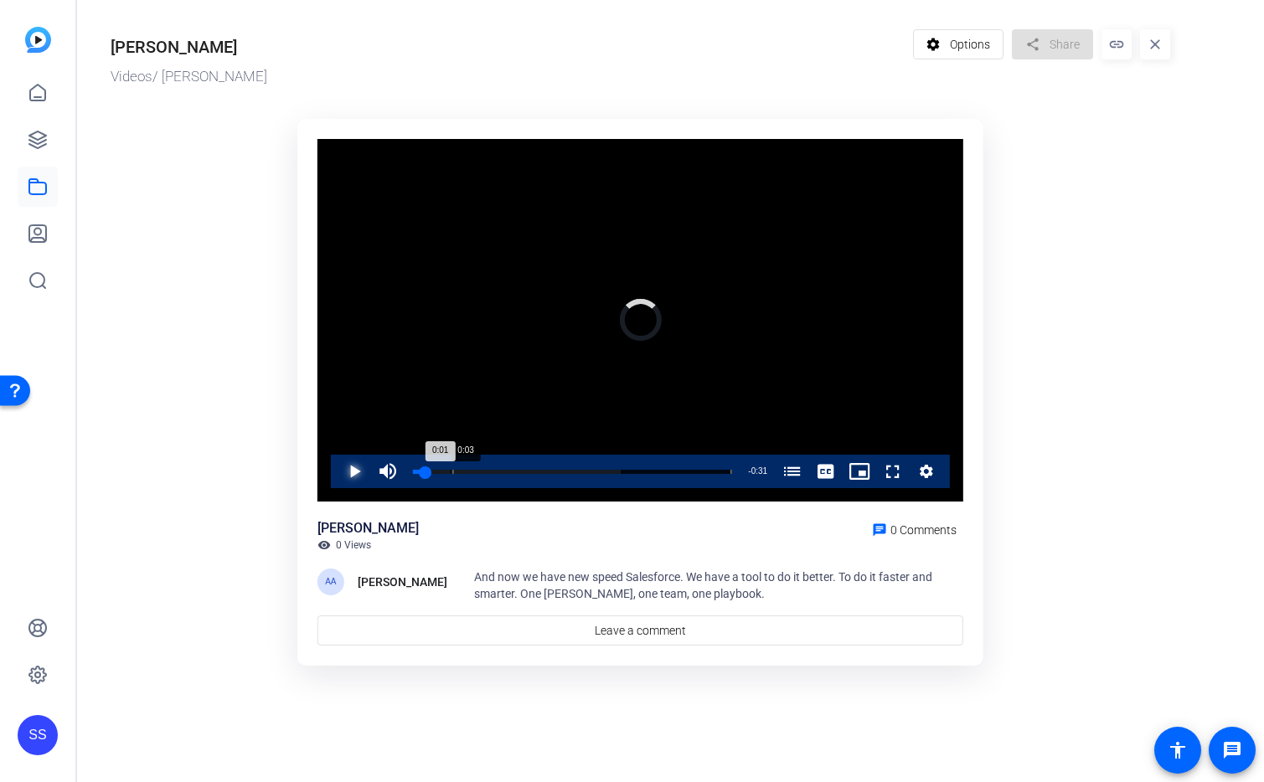
click at [452, 470] on div "0:03" at bounding box center [451, 472] width 1 height 4
click at [338, 478] on span "Video Player" at bounding box center [338, 472] width 0 height 34
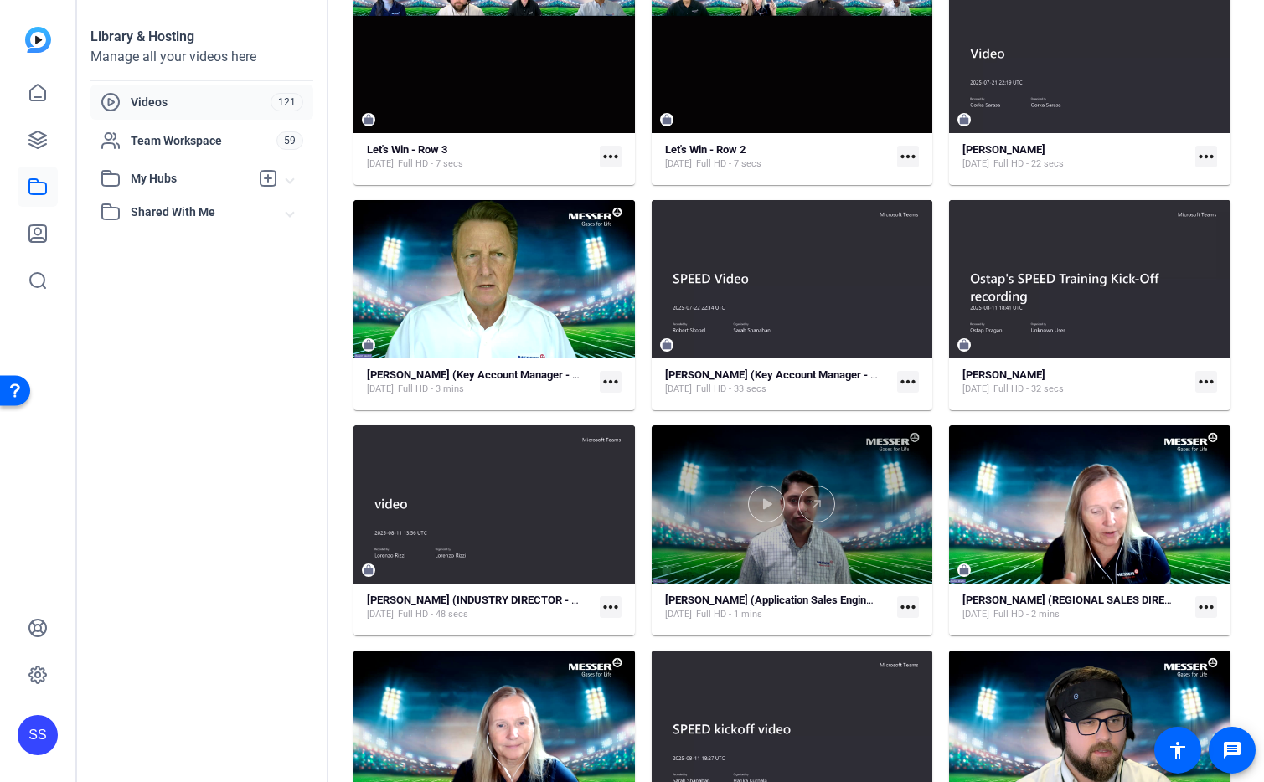
scroll to position [397, 0]
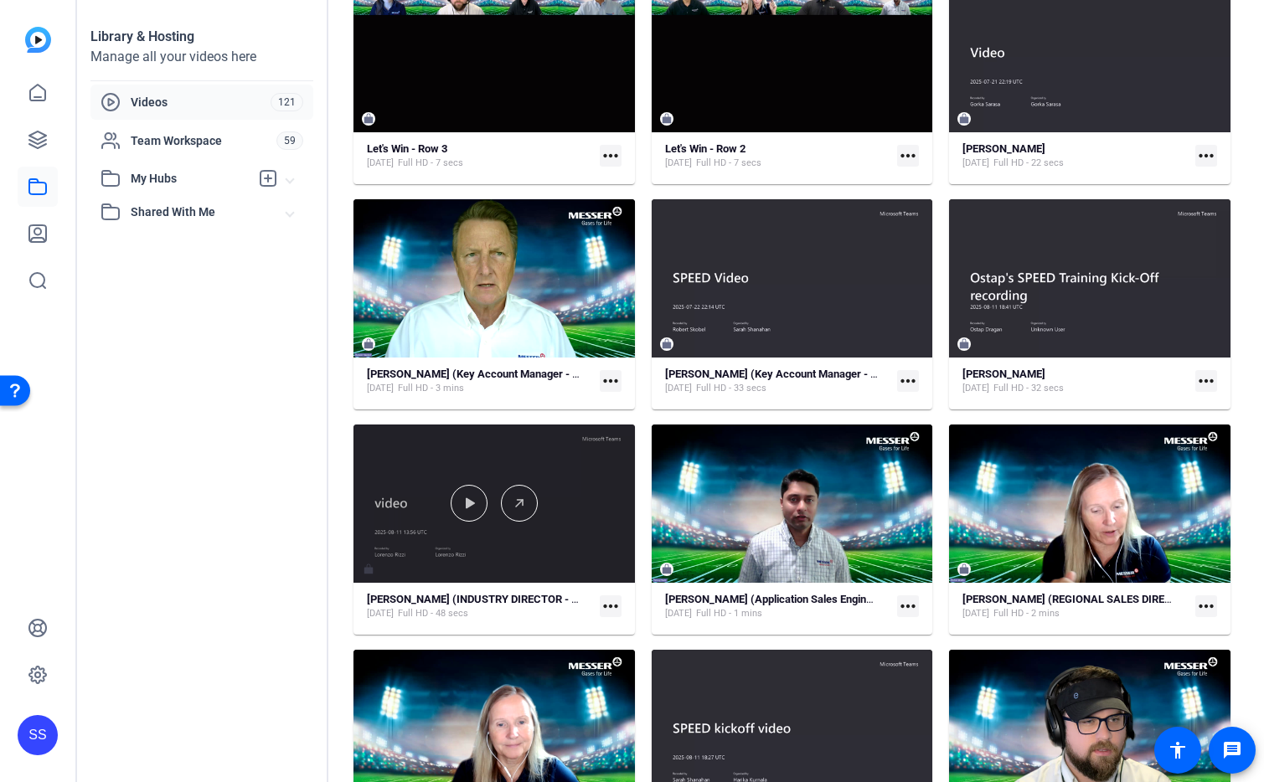
click at [549, 498] on div at bounding box center [494, 503] width 281 height 37
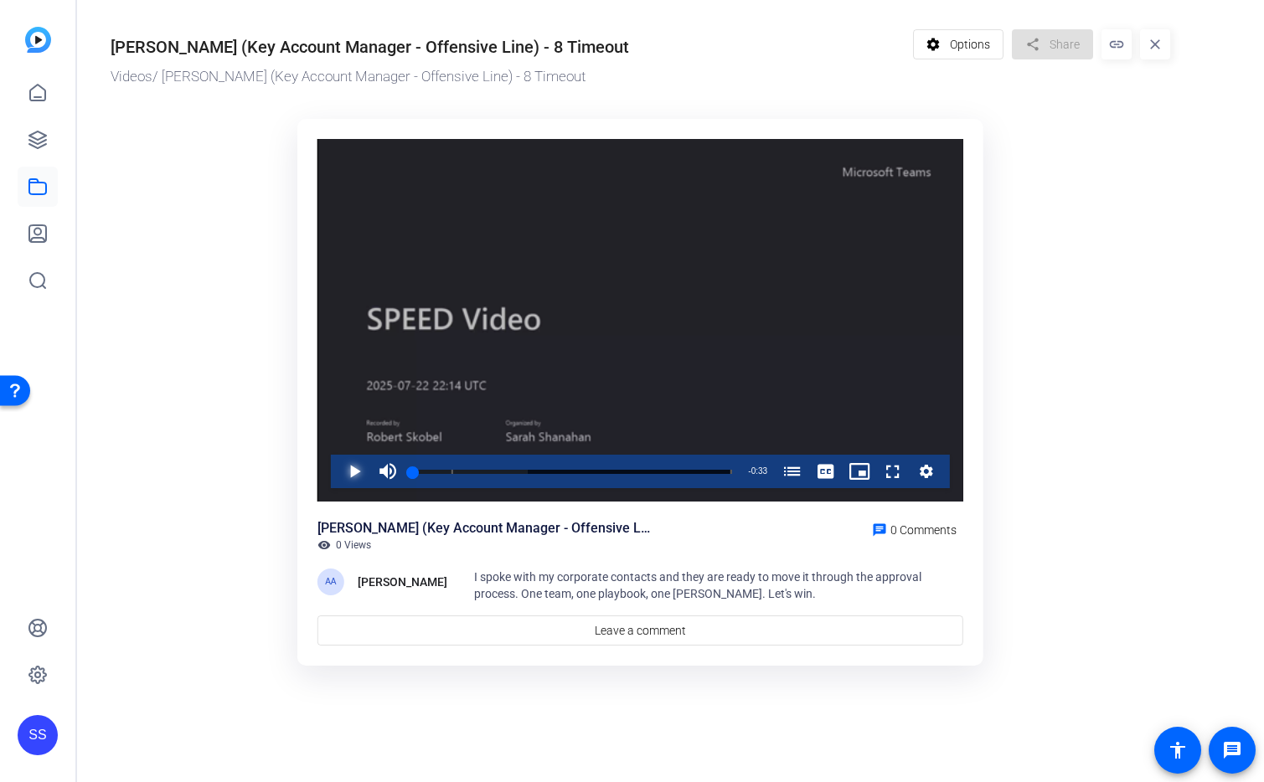
click at [338, 472] on span "Video Player" at bounding box center [338, 472] width 0 height 34
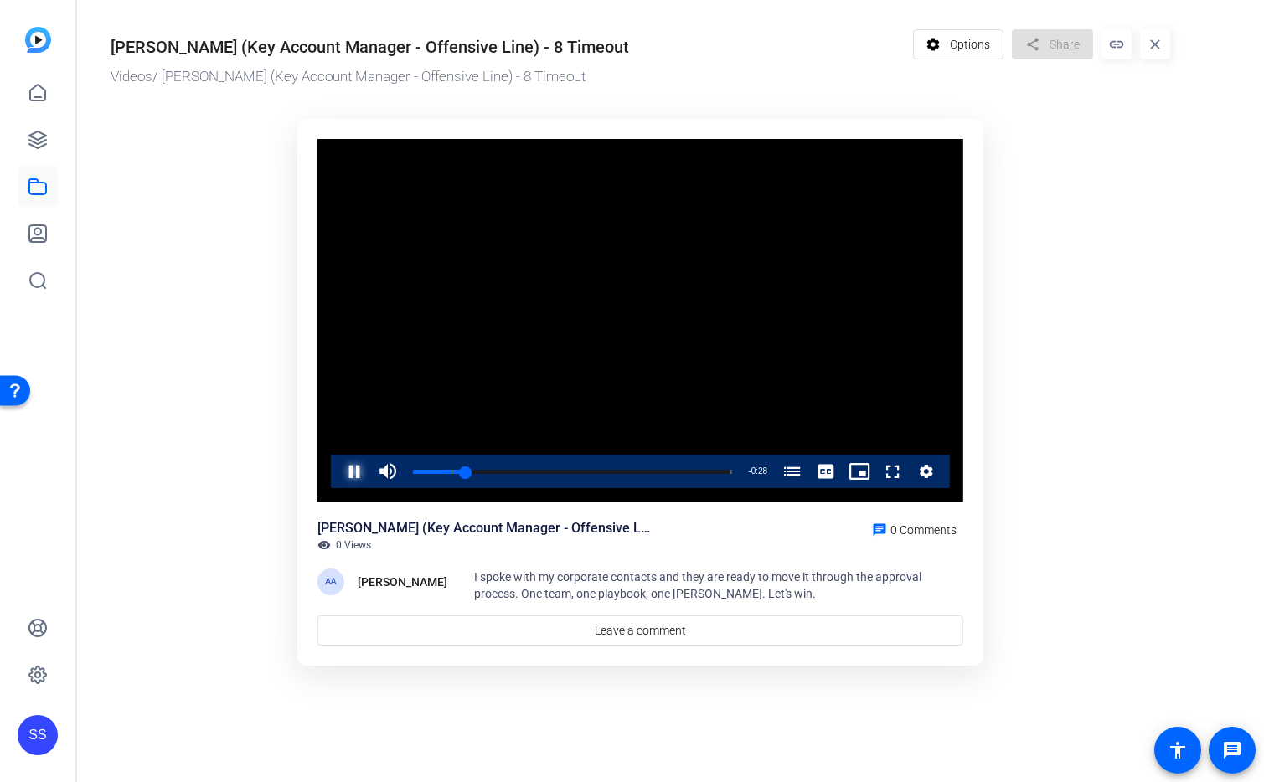
click at [338, 467] on span "Video Player" at bounding box center [338, 472] width 0 height 34
click at [338, 470] on span "Video Player" at bounding box center [338, 472] width 0 height 34
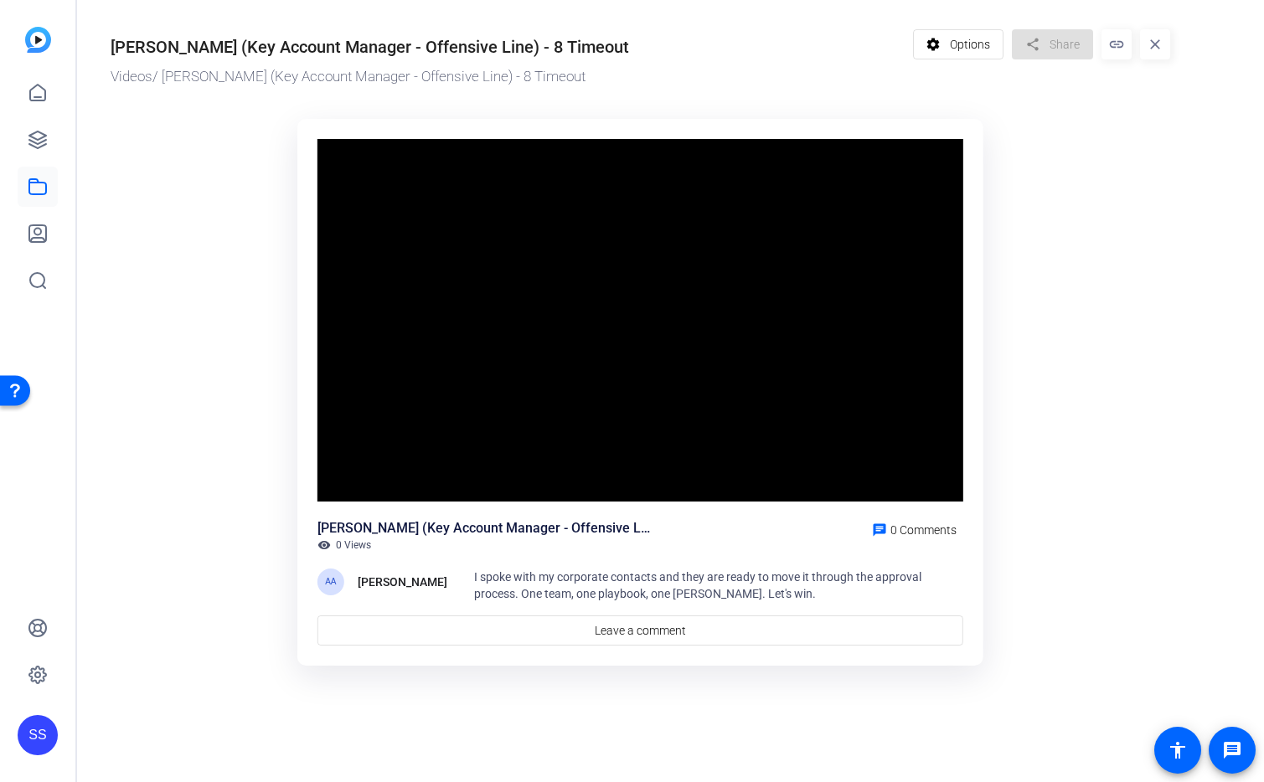
click at [1159, 266] on ktd-grid "Video Player is loading. Play Video Pause Mute 14% Current Time 0:13 / Duration…" at bounding box center [641, 394] width 1060 height 570
